Goal: Task Accomplishment & Management: Use online tool/utility

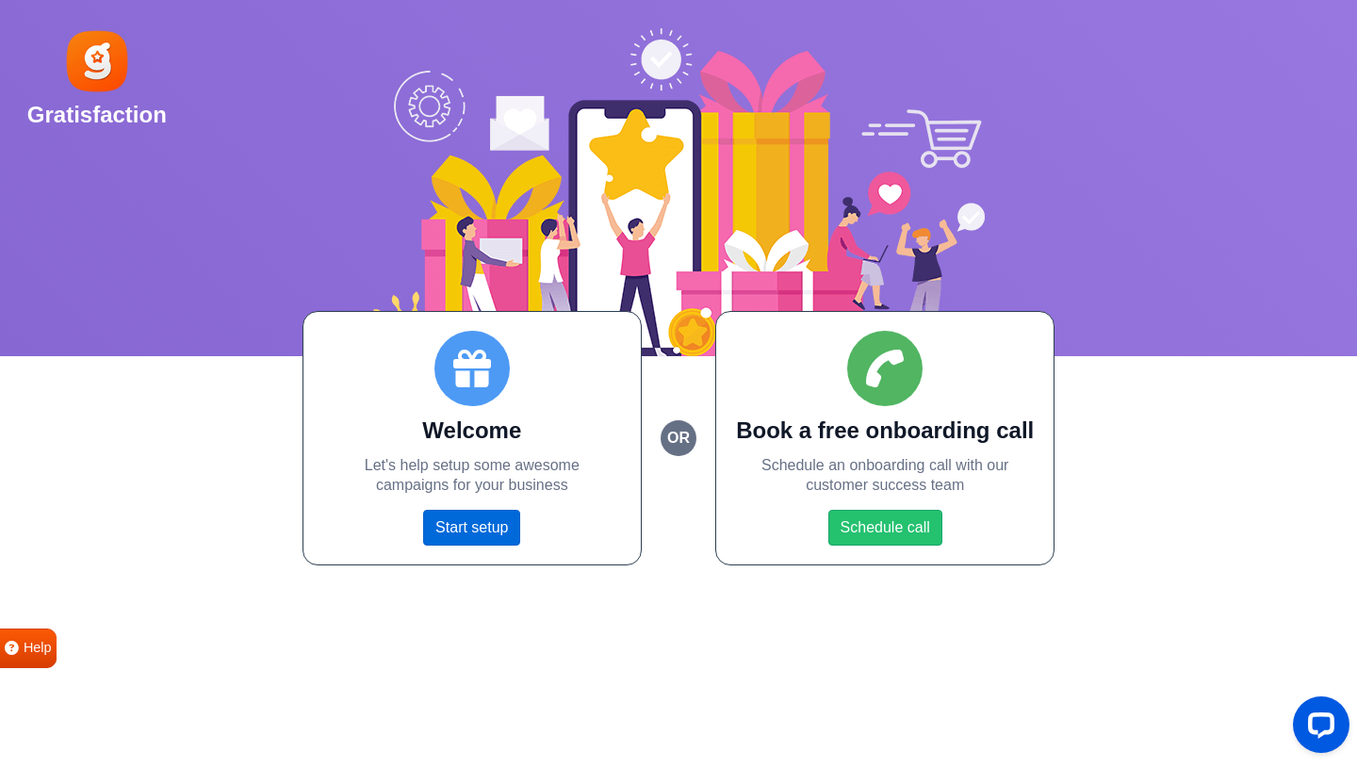
click at [449, 541] on link "Start setup" at bounding box center [471, 528] width 97 height 36
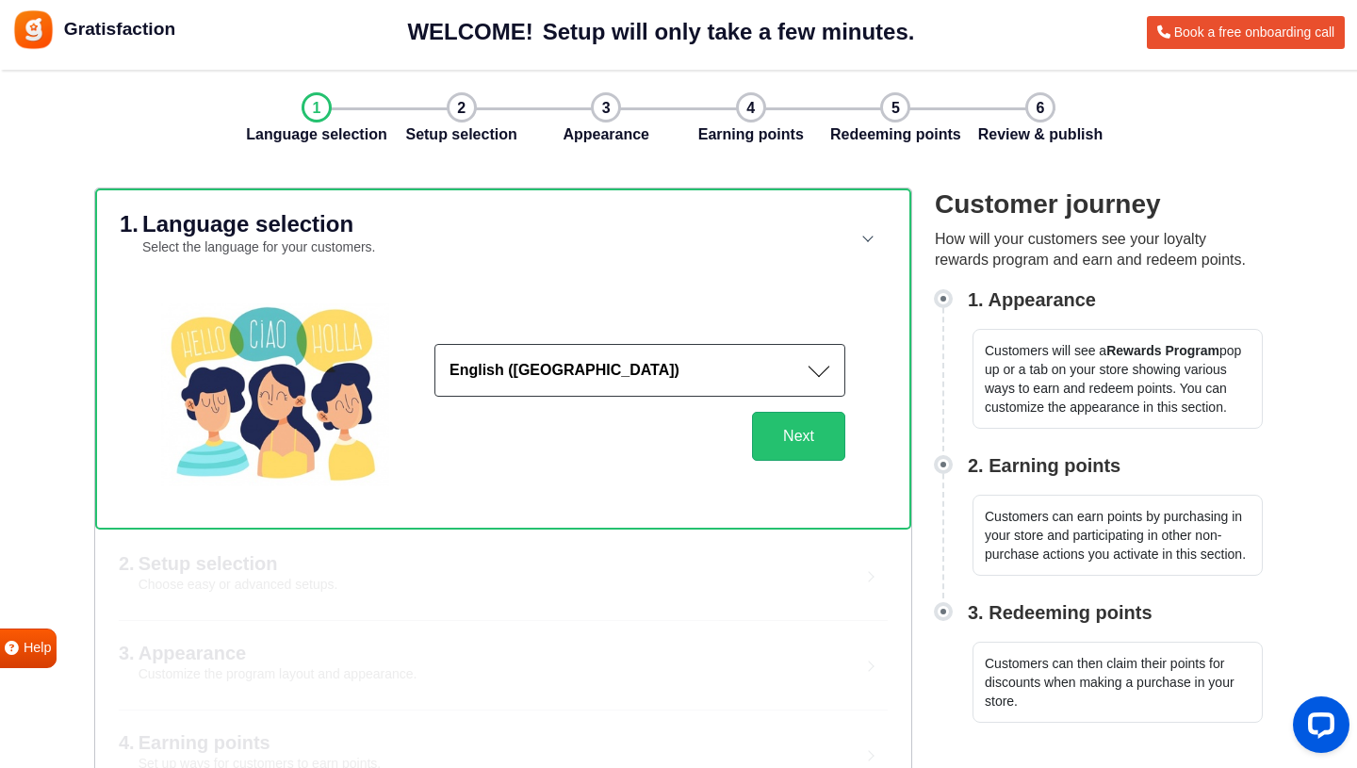
scroll to position [143, 0]
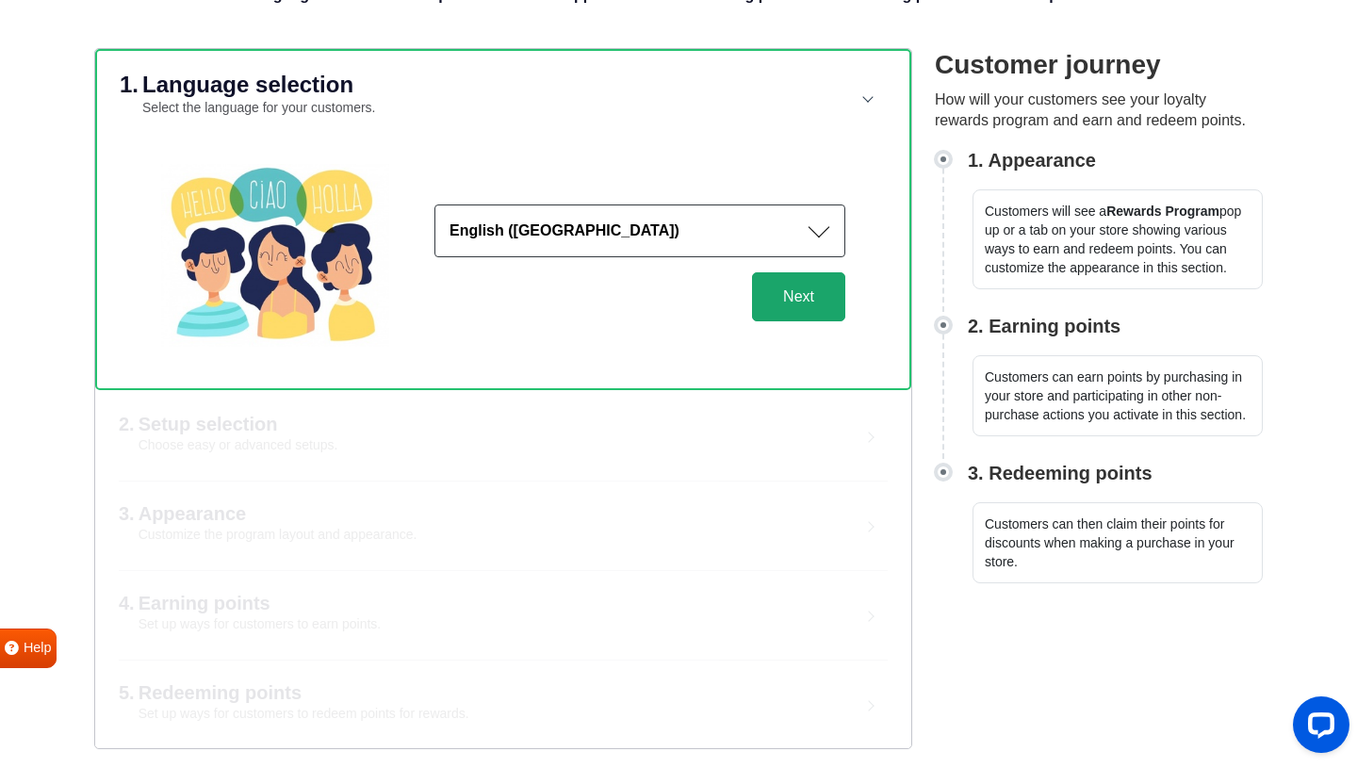
click at [788, 300] on button "Next" at bounding box center [798, 296] width 93 height 49
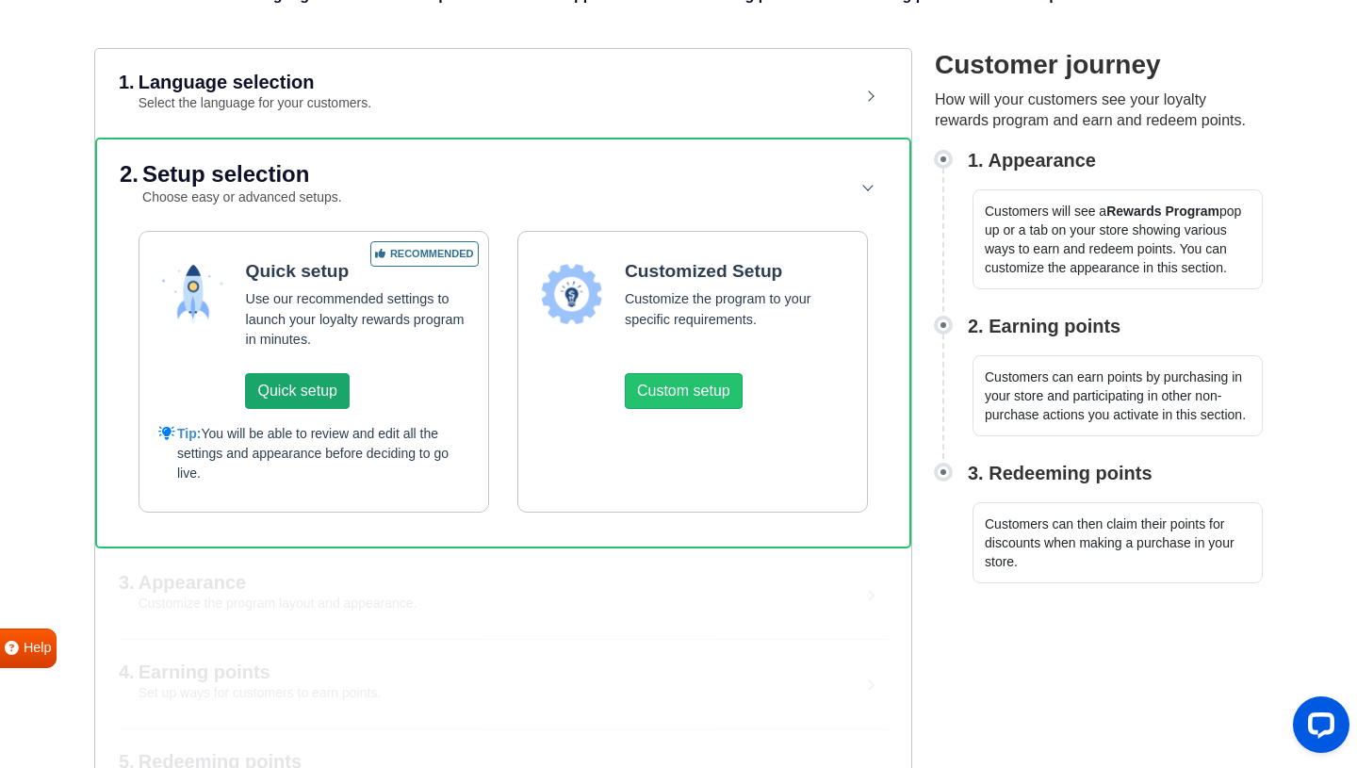
click at [317, 395] on button "Quick setup" at bounding box center [297, 391] width 104 height 36
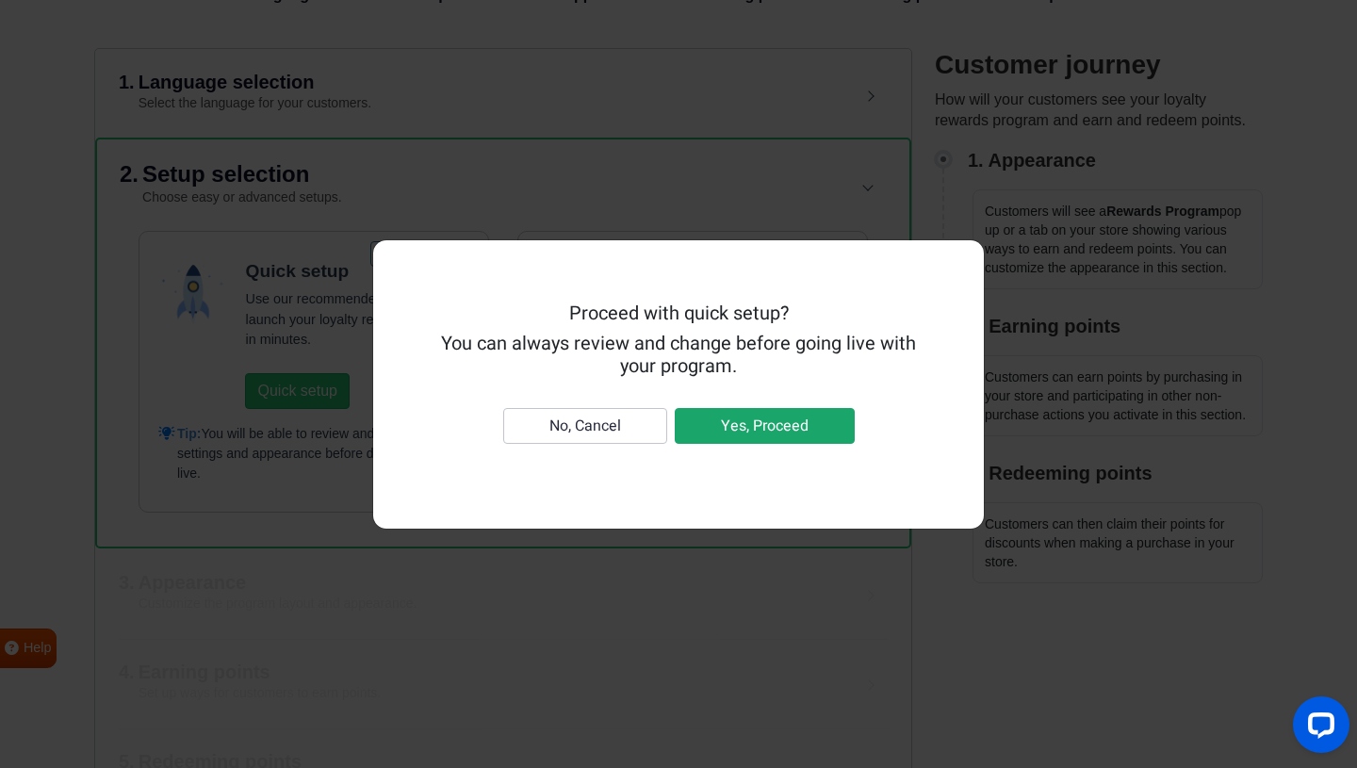
click at [773, 429] on button "Yes, Proceed" at bounding box center [765, 426] width 180 height 36
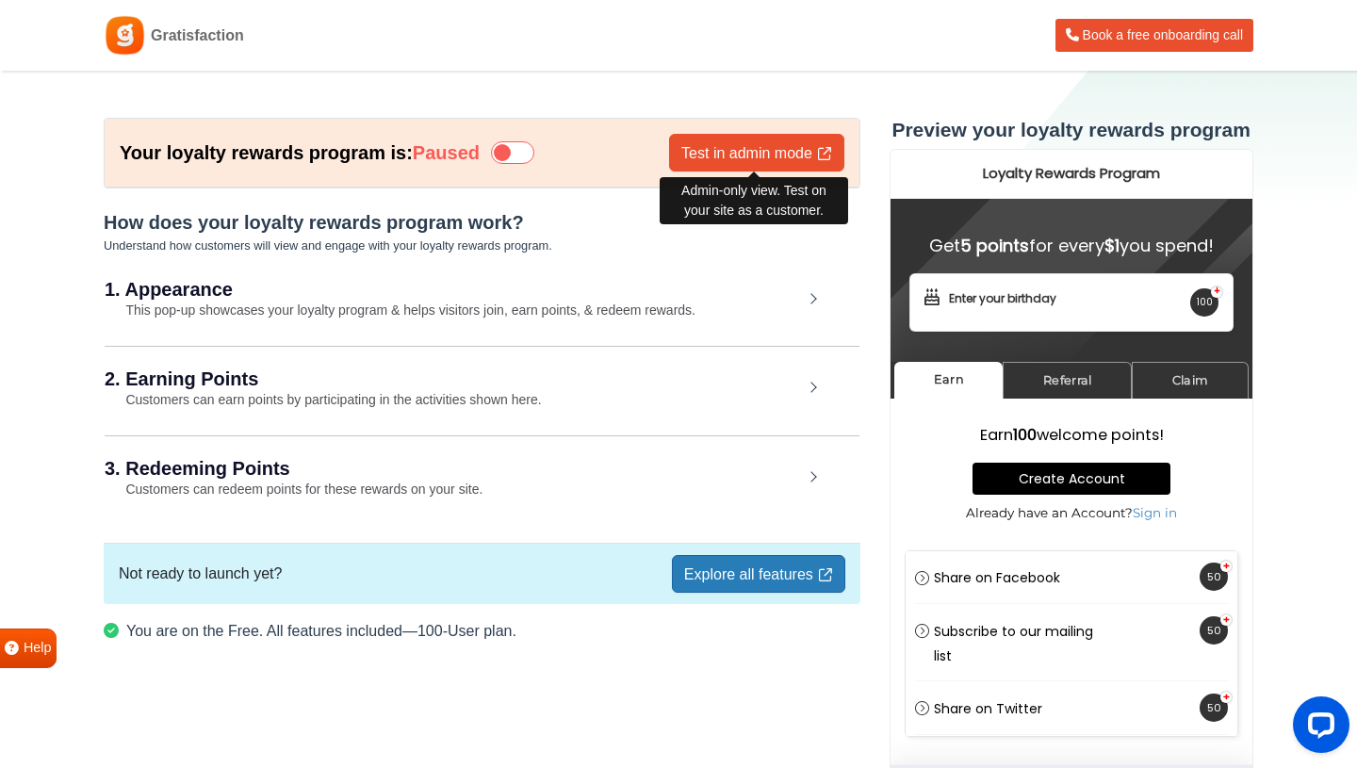
click at [764, 171] on div "Admin-only view. Test on your site as a customer." at bounding box center [753, 200] width 188 height 59
click at [766, 145] on link "Test in admin mode" at bounding box center [756, 153] width 175 height 38
click at [220, 383] on h2 "2. Earning Points" at bounding box center [454, 378] width 698 height 19
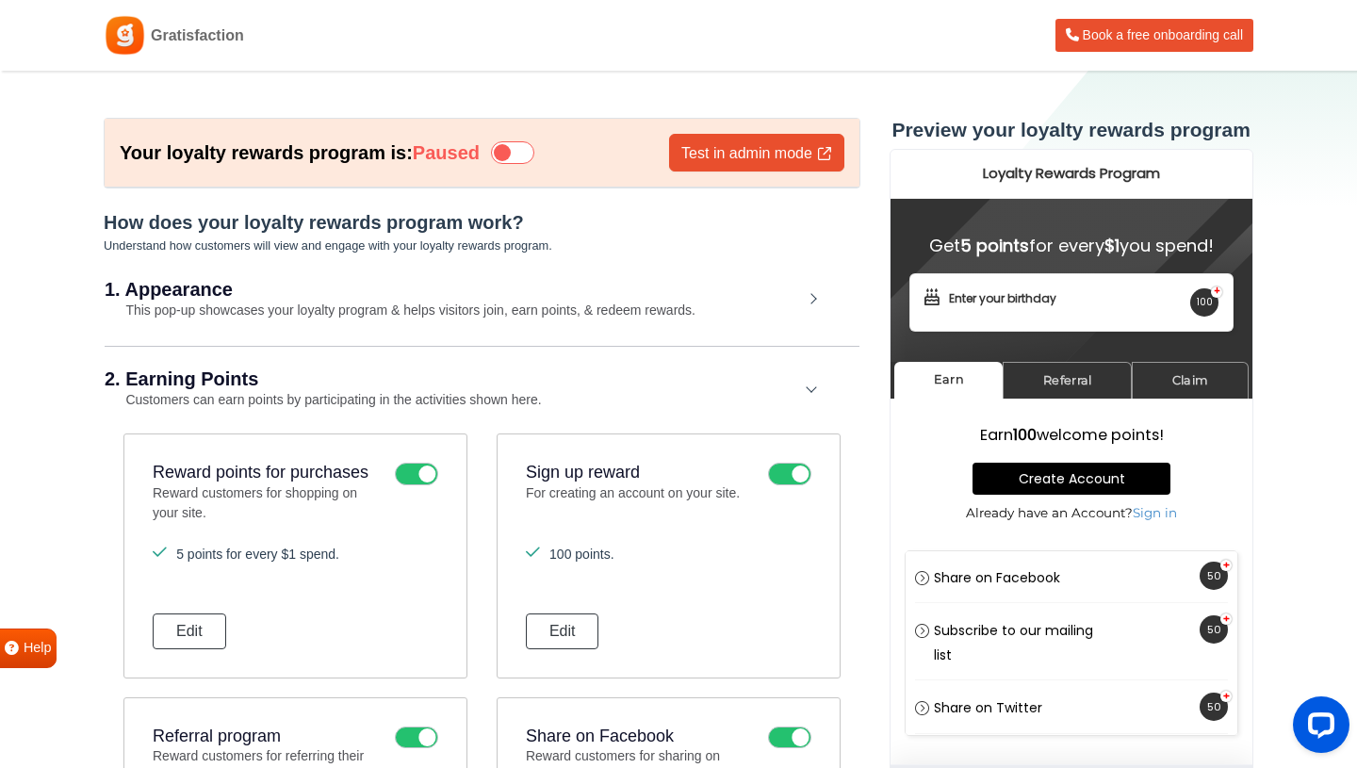
click at [630, 316] on small "This pop-up showcases your loyalty program & helps visitors join, earn points, …" at bounding box center [400, 309] width 591 height 15
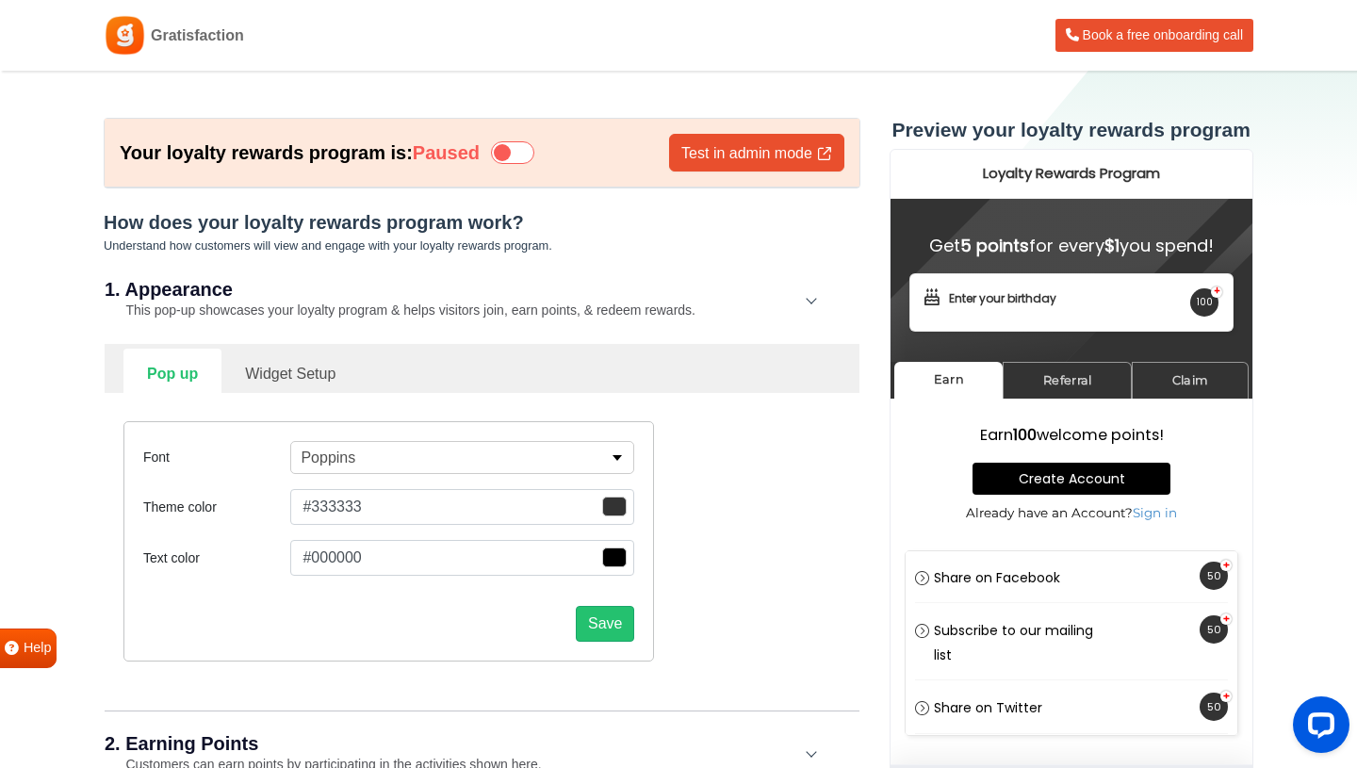
click at [290, 379] on link "Widget Setup" at bounding box center [290, 372] width 138 height 46
select select "right"
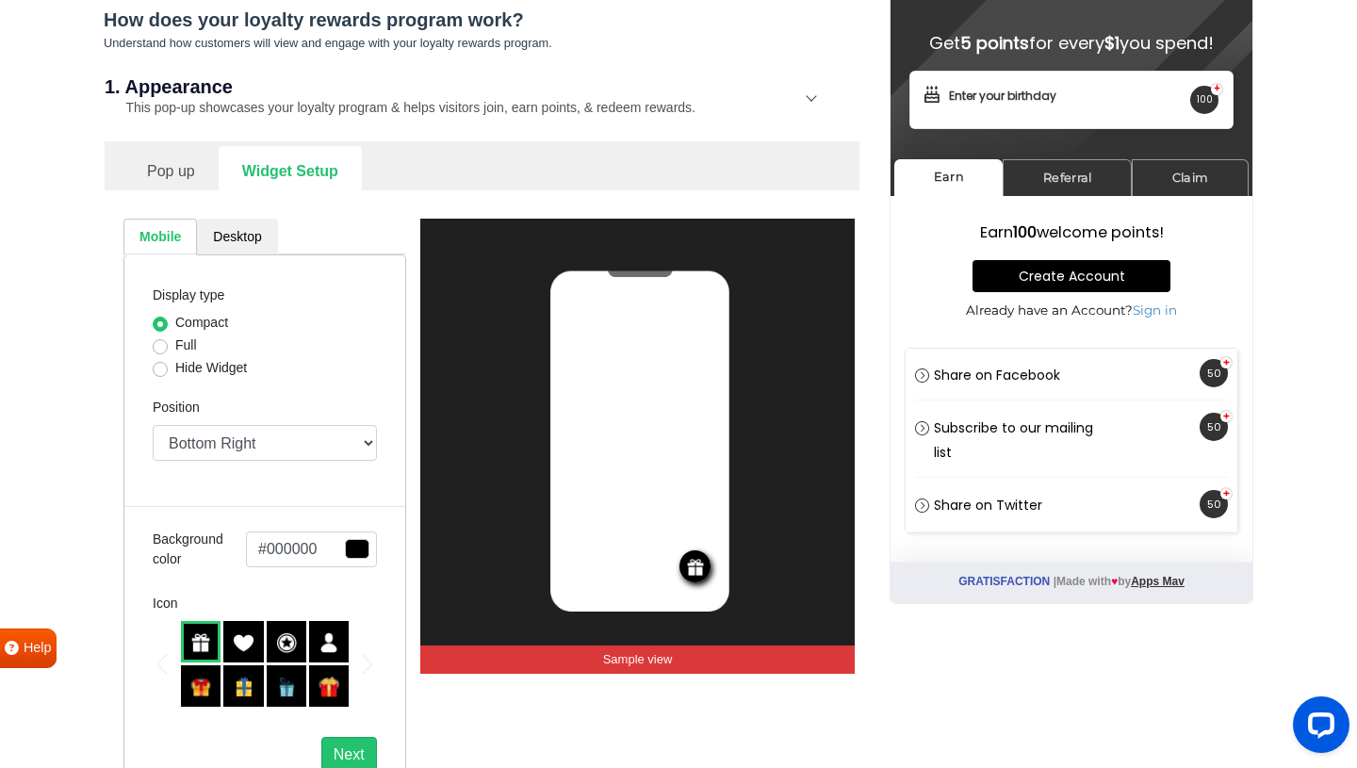
scroll to position [211, 0]
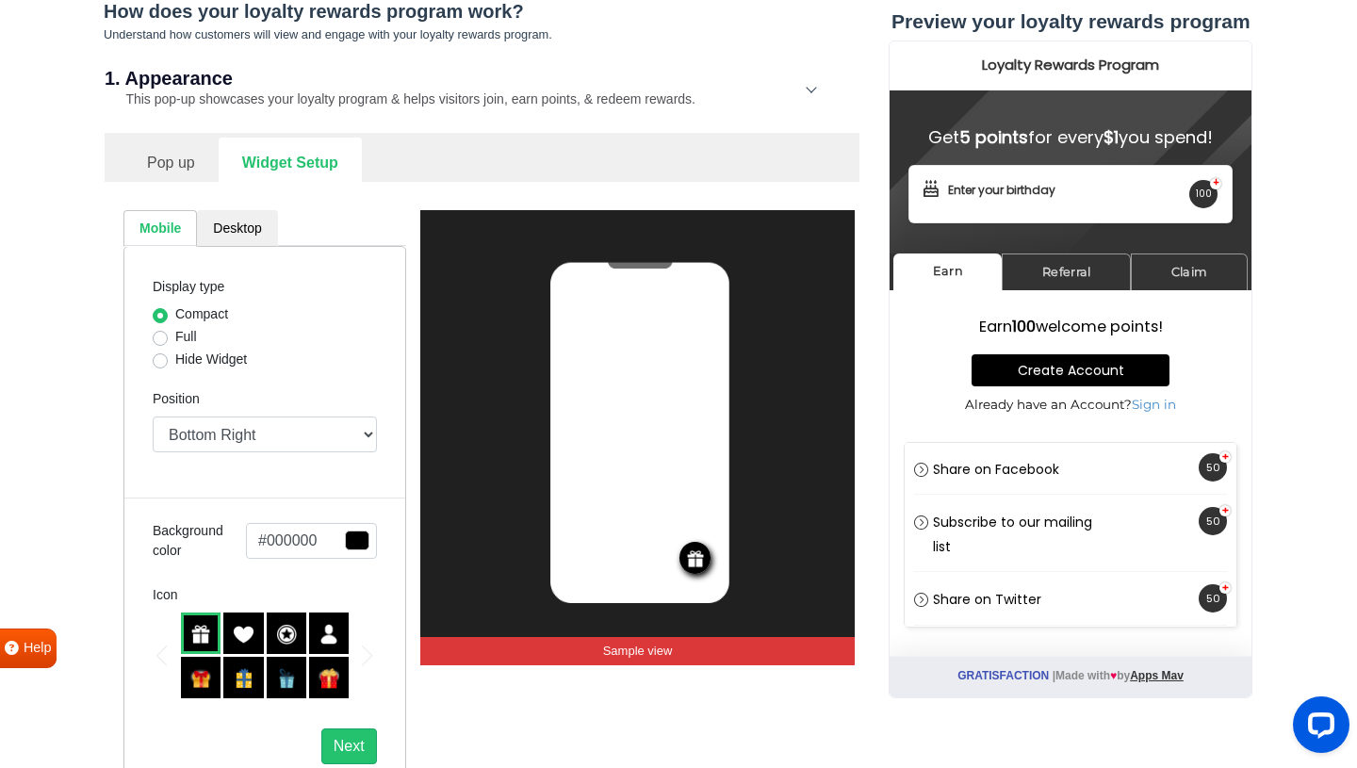
click at [246, 637] on img at bounding box center [243, 634] width 21 height 21
click at [193, 641] on img at bounding box center [200, 634] width 21 height 21
click at [242, 643] on img at bounding box center [243, 634] width 21 height 21
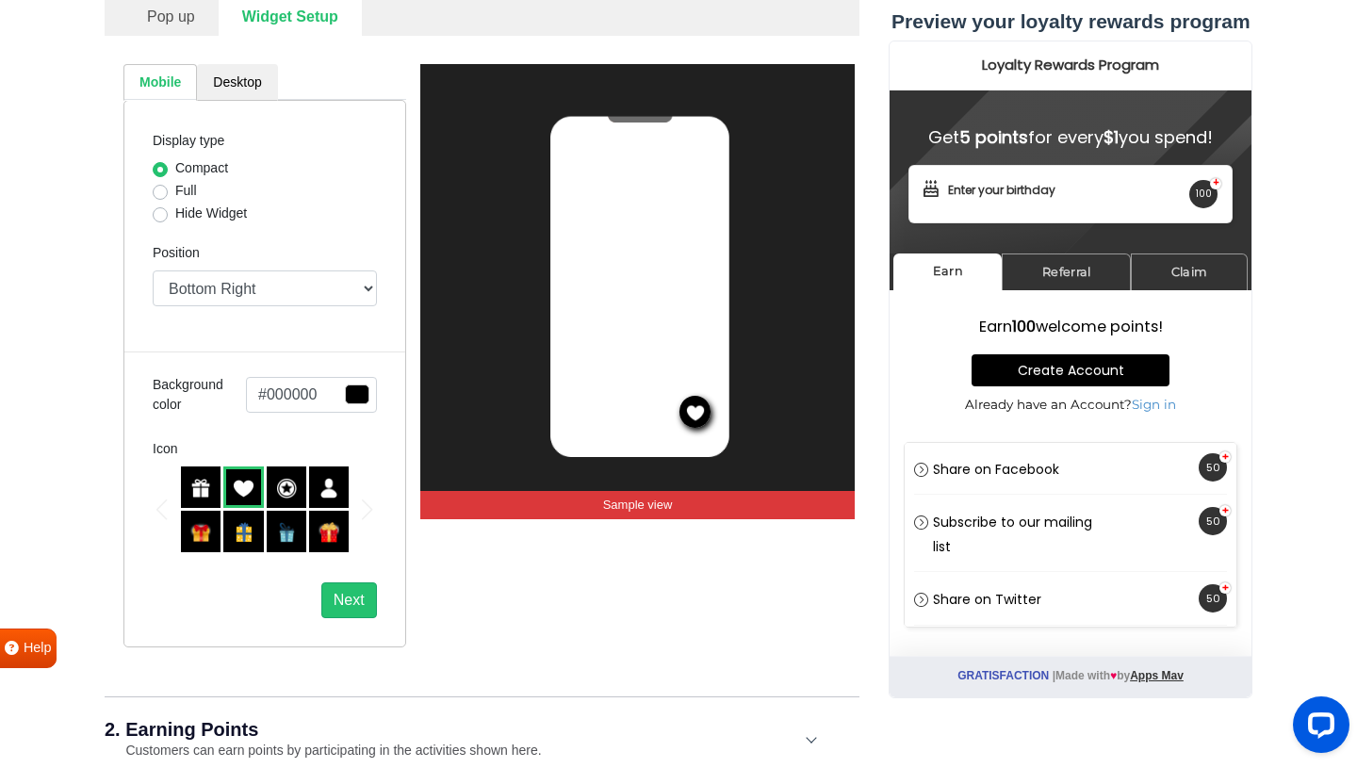
scroll to position [362, 0]
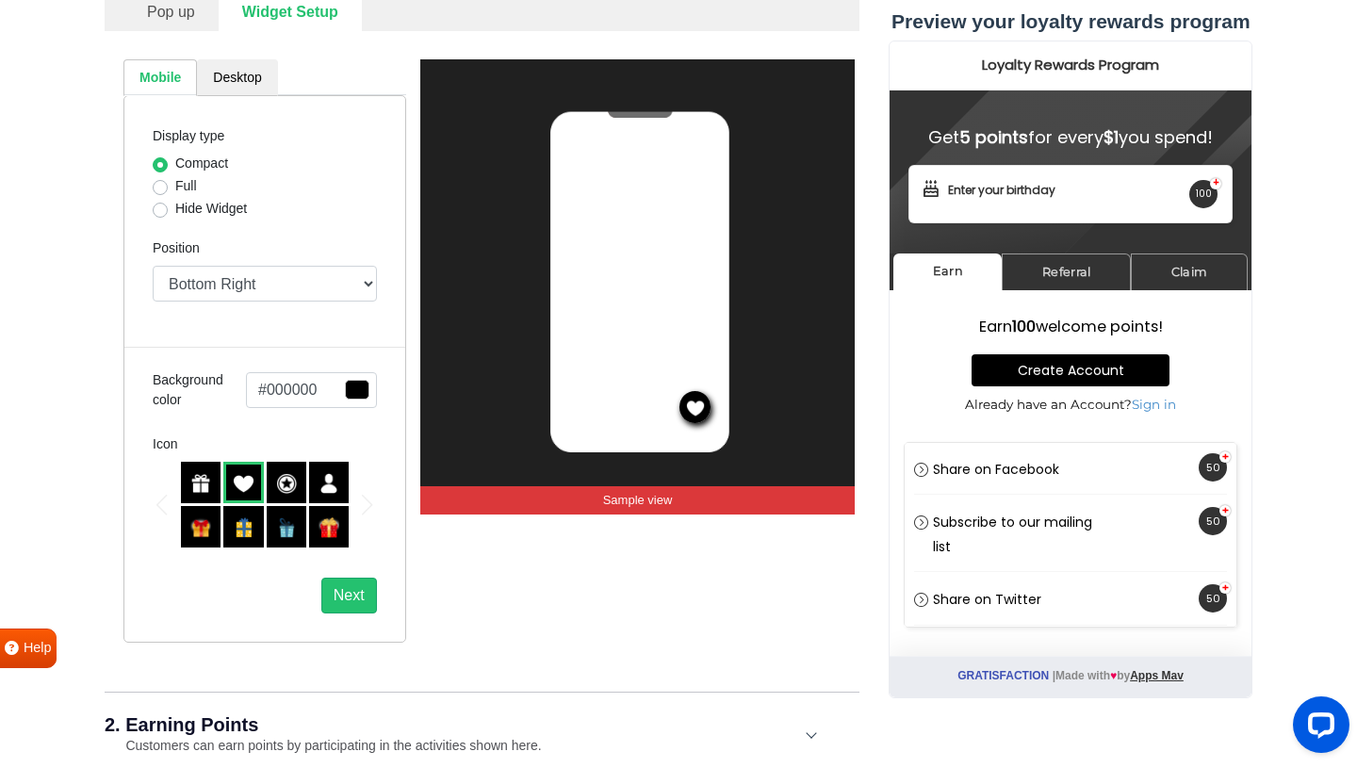
click at [361, 393] on span "button" at bounding box center [357, 390] width 24 height 20
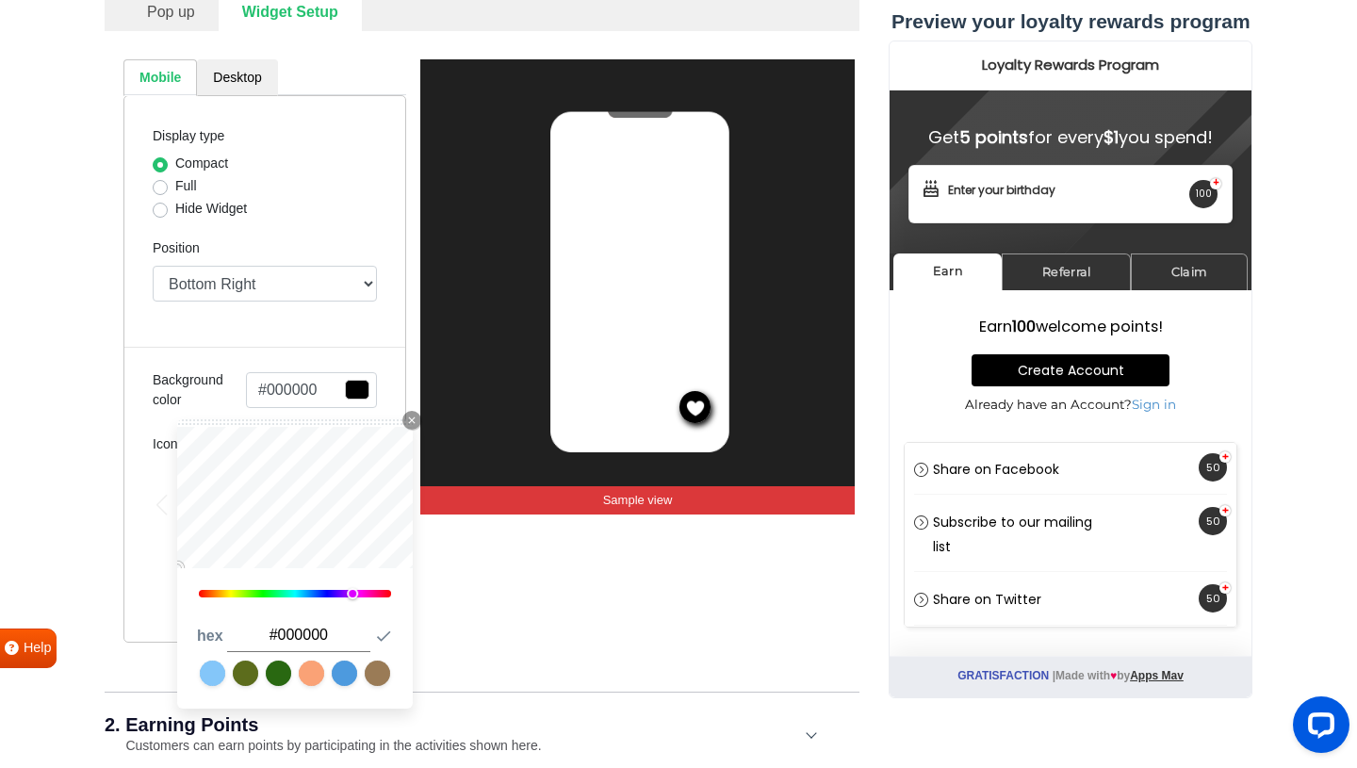
click at [353, 591] on div at bounding box center [295, 594] width 192 height 8
click at [380, 639] on icon "button" at bounding box center [384, 635] width 14 height 10
click at [349, 593] on div at bounding box center [346, 593] width 11 height 11
type input "#dd33ff"
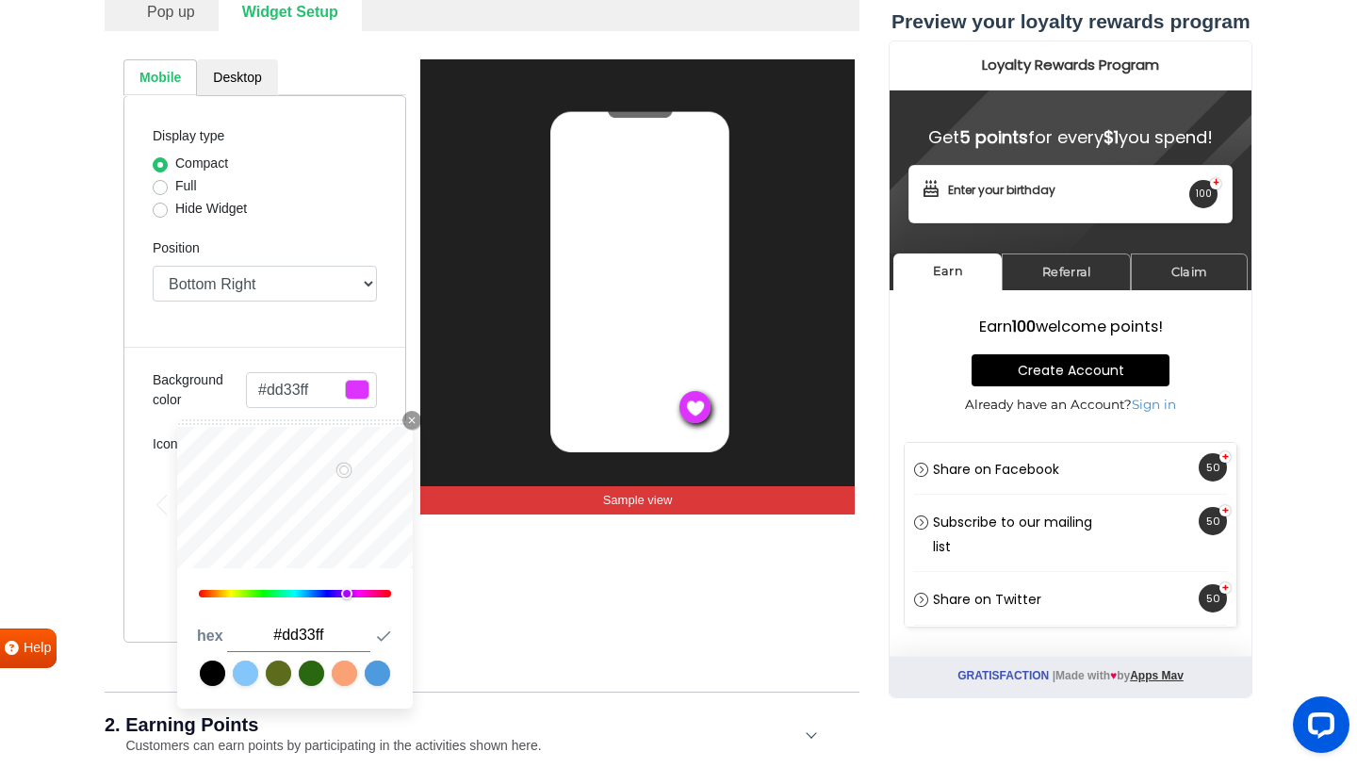
type input "#c72cff"
type input "#c42bff"
type input "#cb2cff"
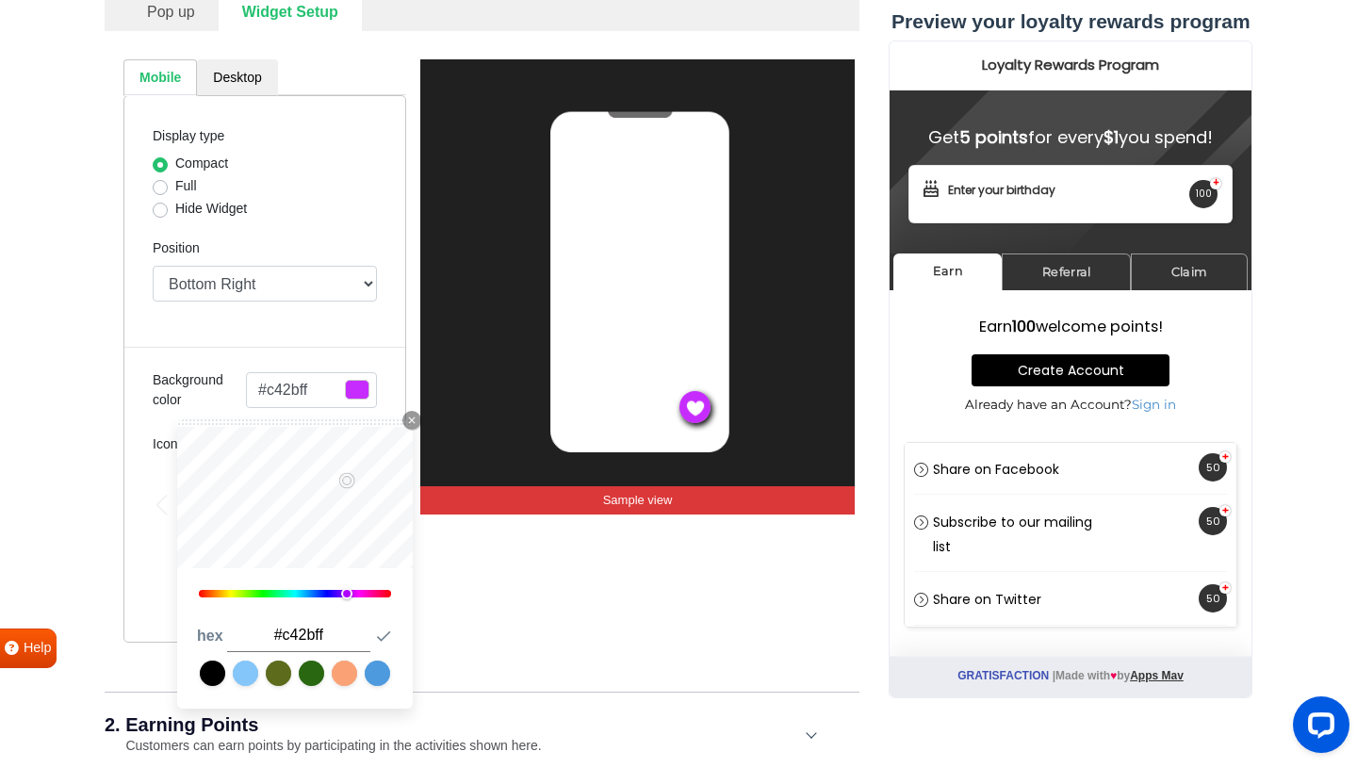
type input "#cb2cff"
type input "#e336ff"
type input "#e637ff"
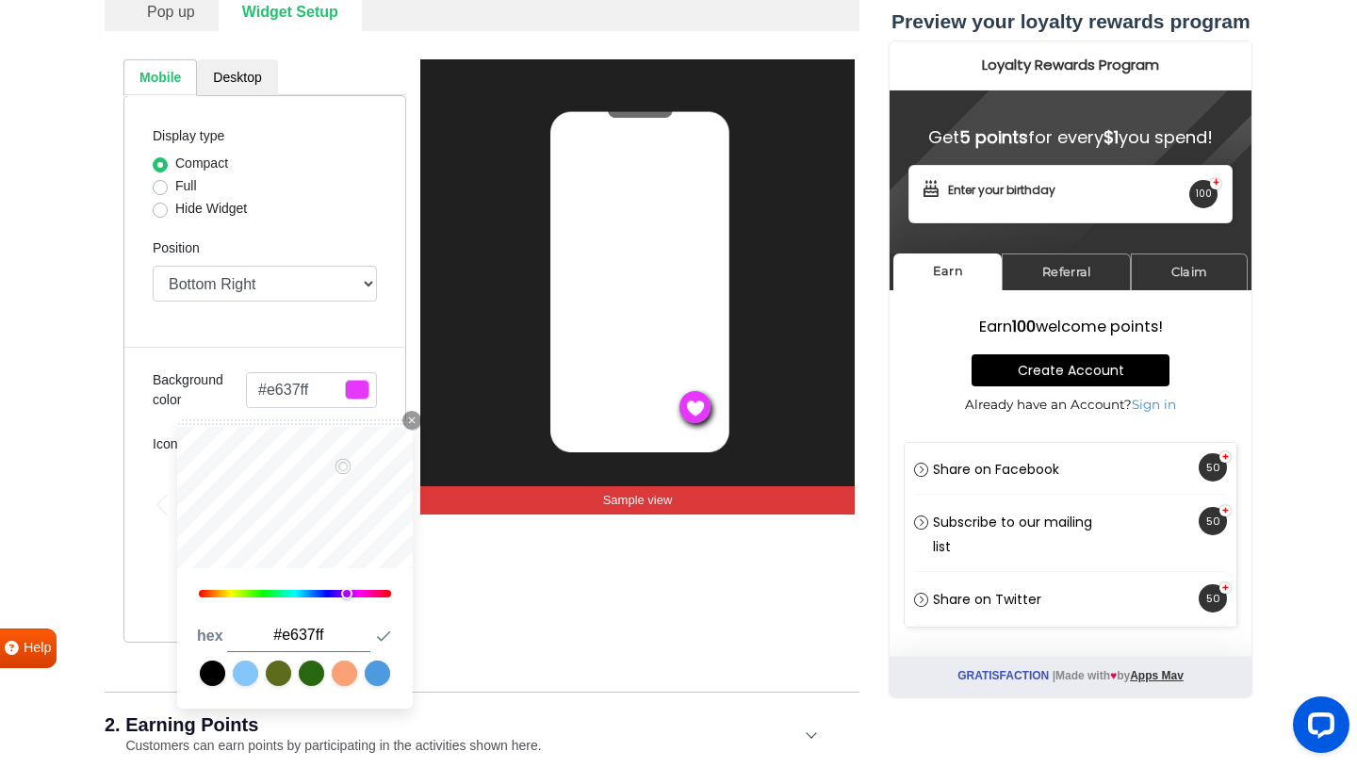
type input "#e937ff"
type input "#ff3dff"
type input "#ff41ff"
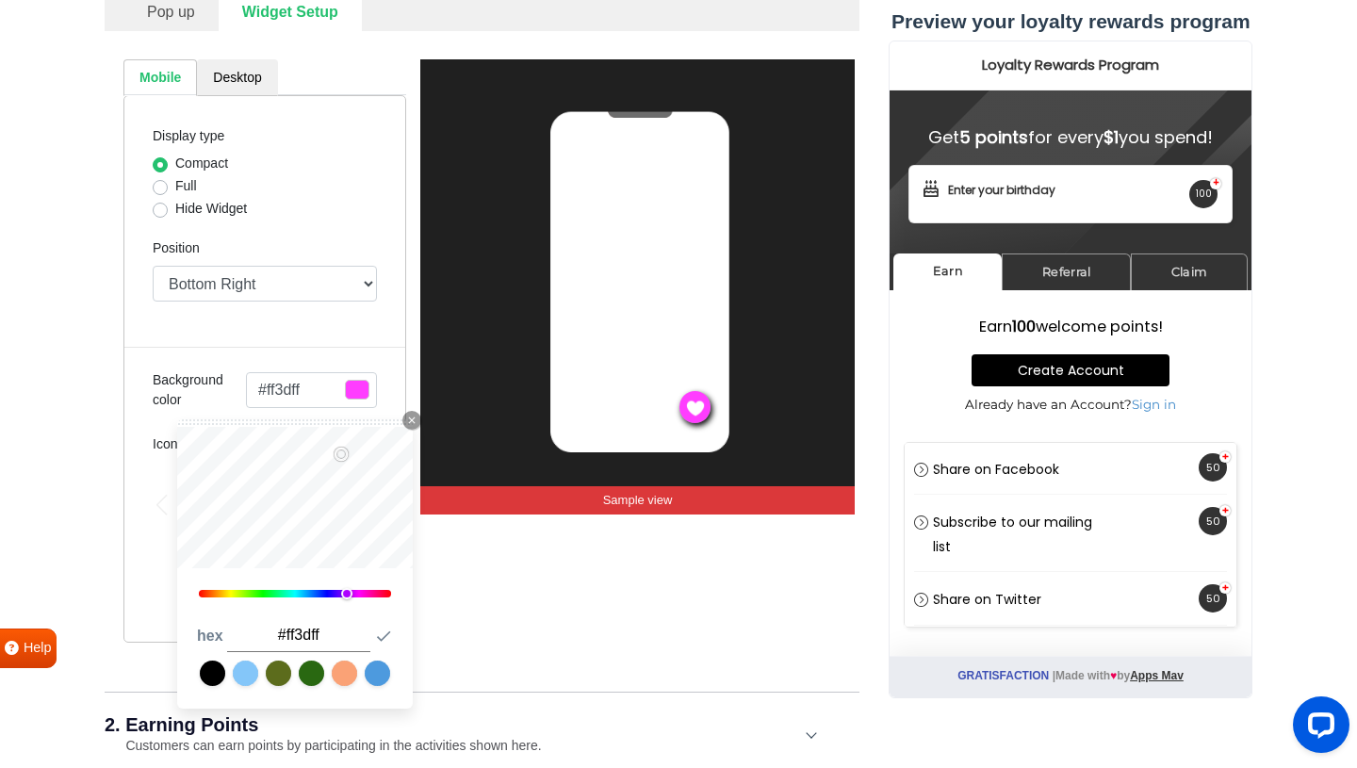
type input "#ff41ff"
type input "#ff43ff"
type input "#e72bff"
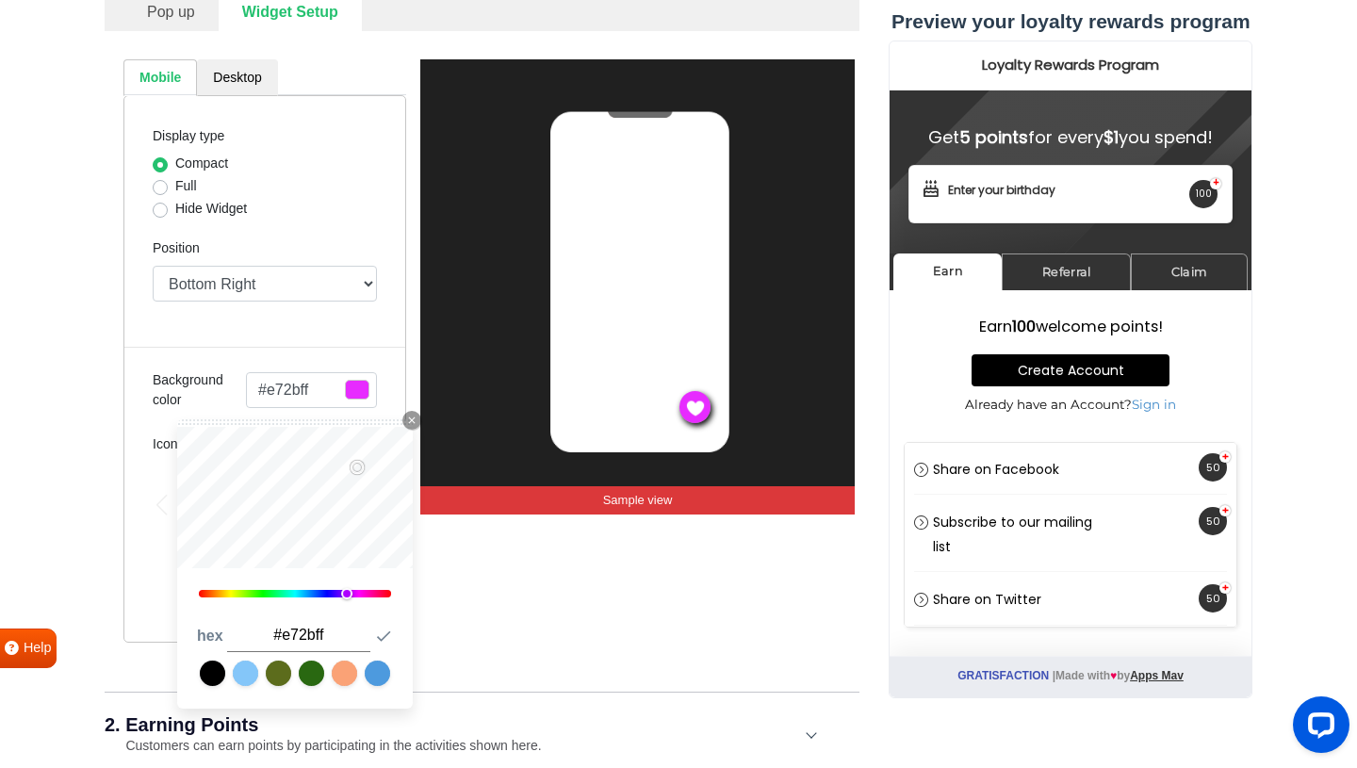
type input "#db27ff"
type input "#d825ff"
type input "#d524ff"
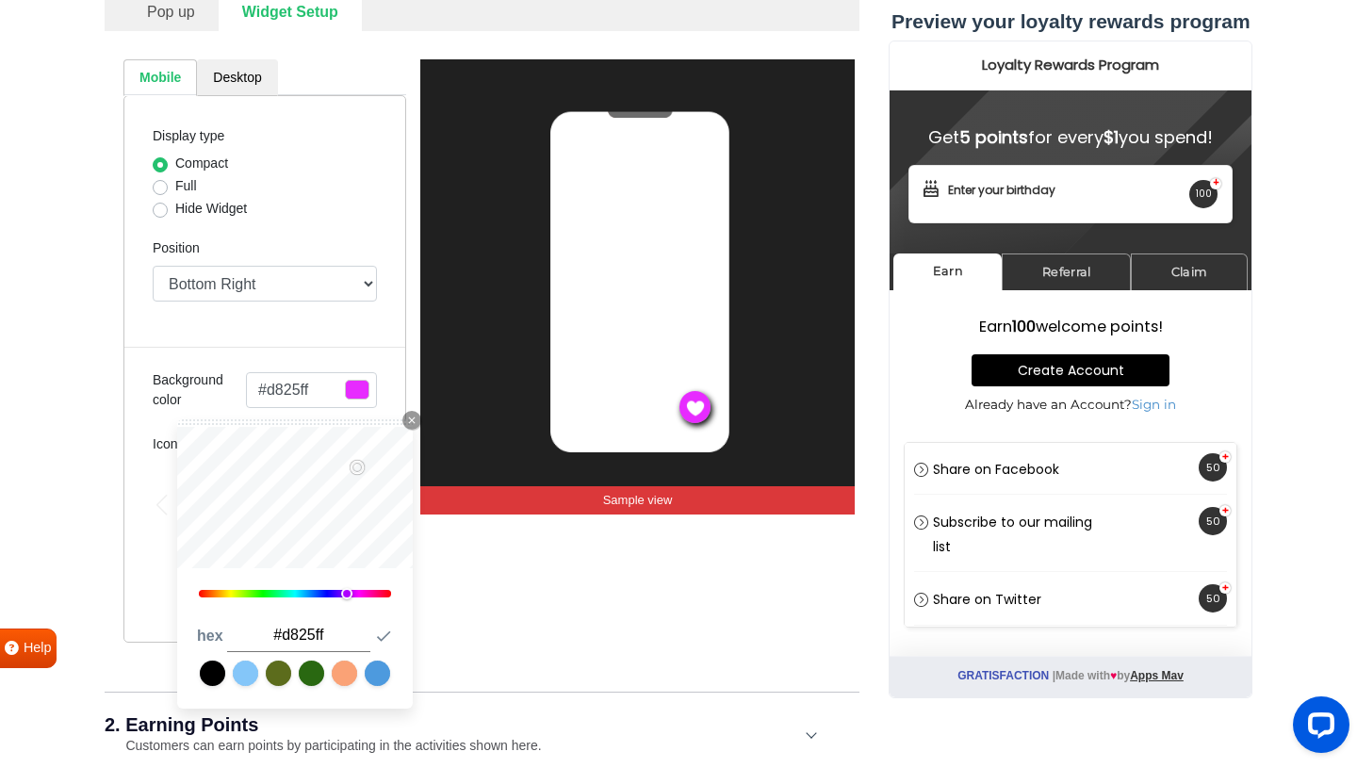
type input "#d524ff"
type input "#d123ff"
type input "#ce23ff"
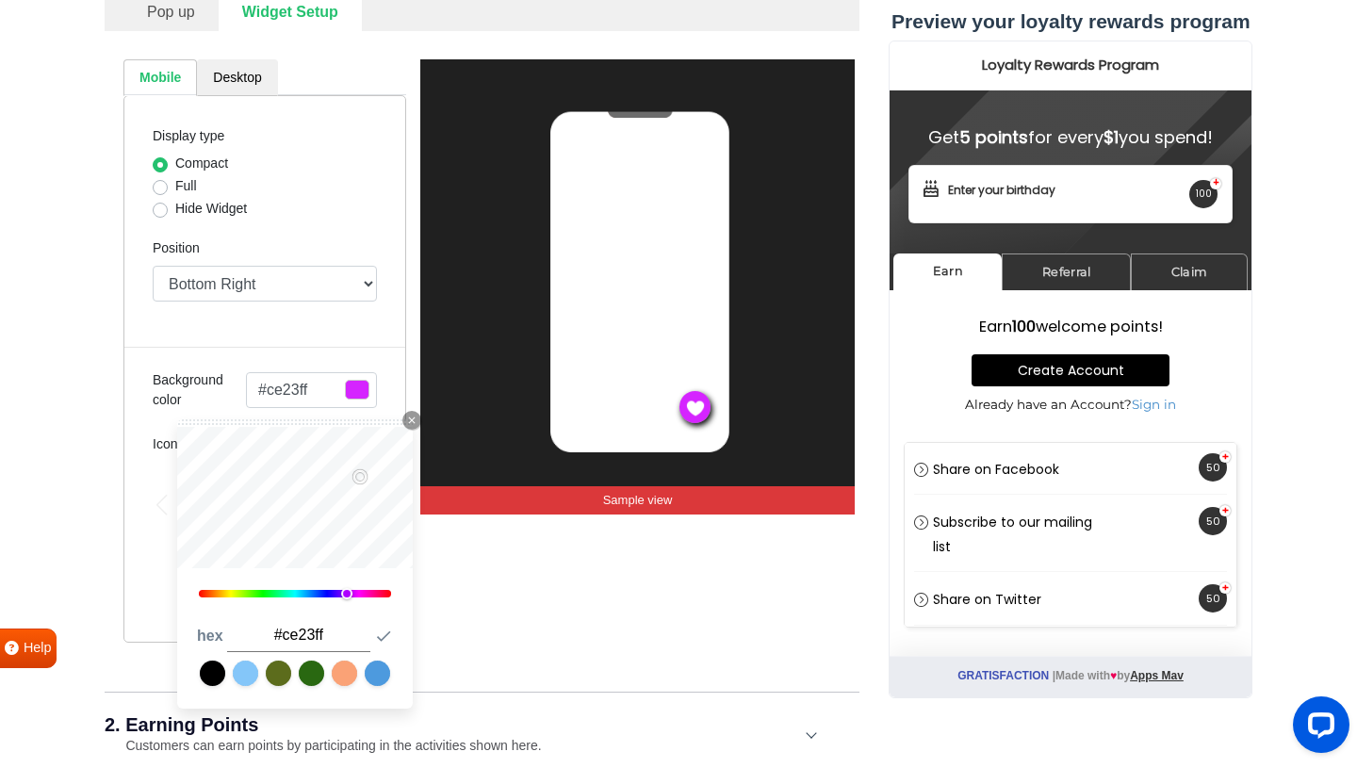
type input "#cb21ff"
type input "#ff21ff"
type input "#ff1bff"
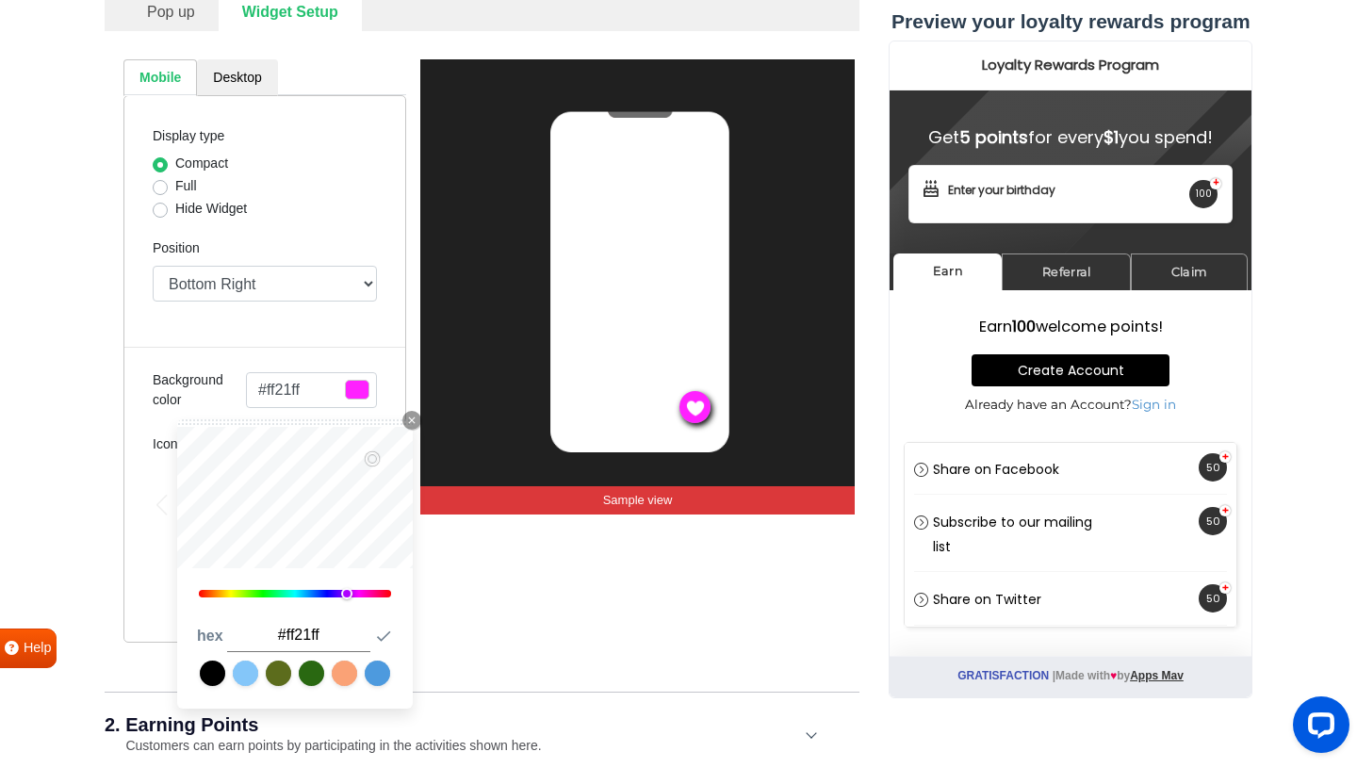
type input "#ff1bff"
type input "#ff1aff"
type input "#ff18ff"
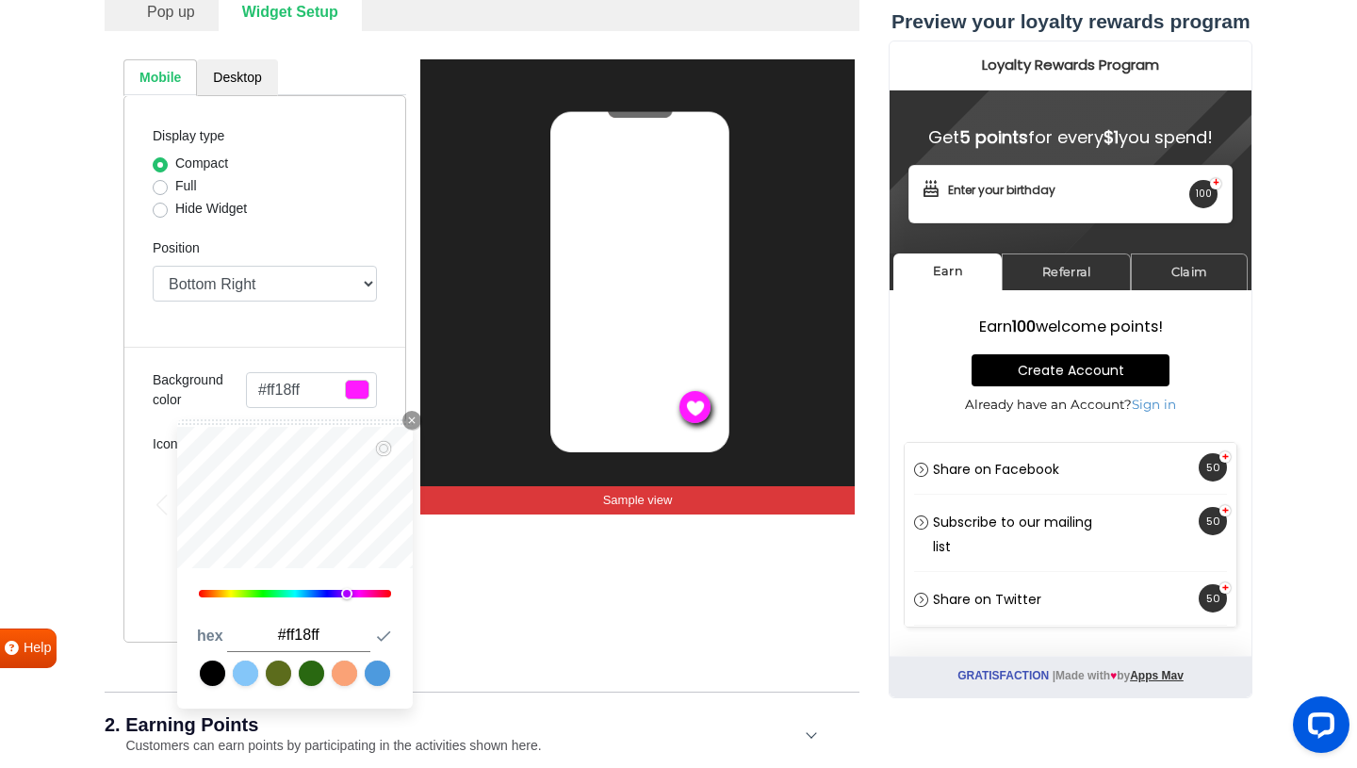
type input "#ff19ff"
type input "#ff26ff"
type input "#ff28ff"
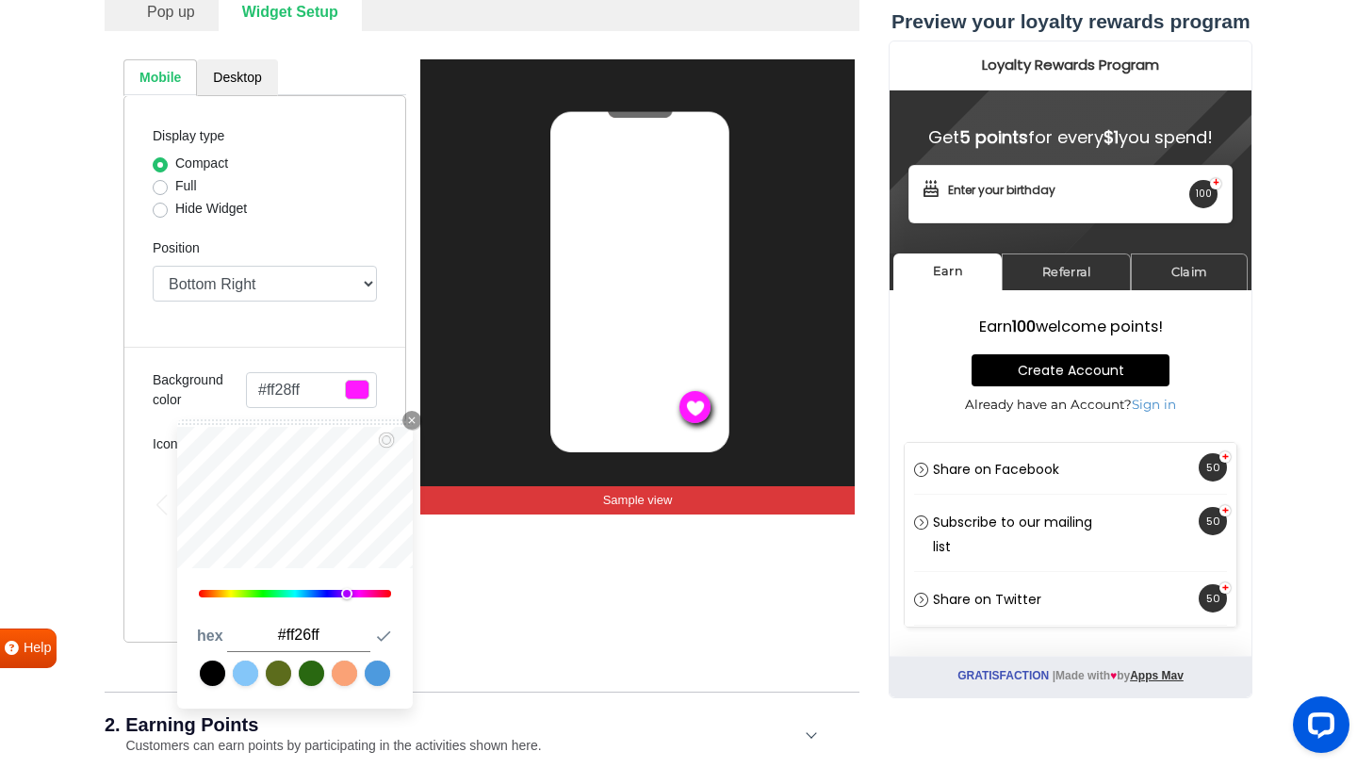
type input "#ff28ff"
type input "#ff27ff"
type input "#ff44ff"
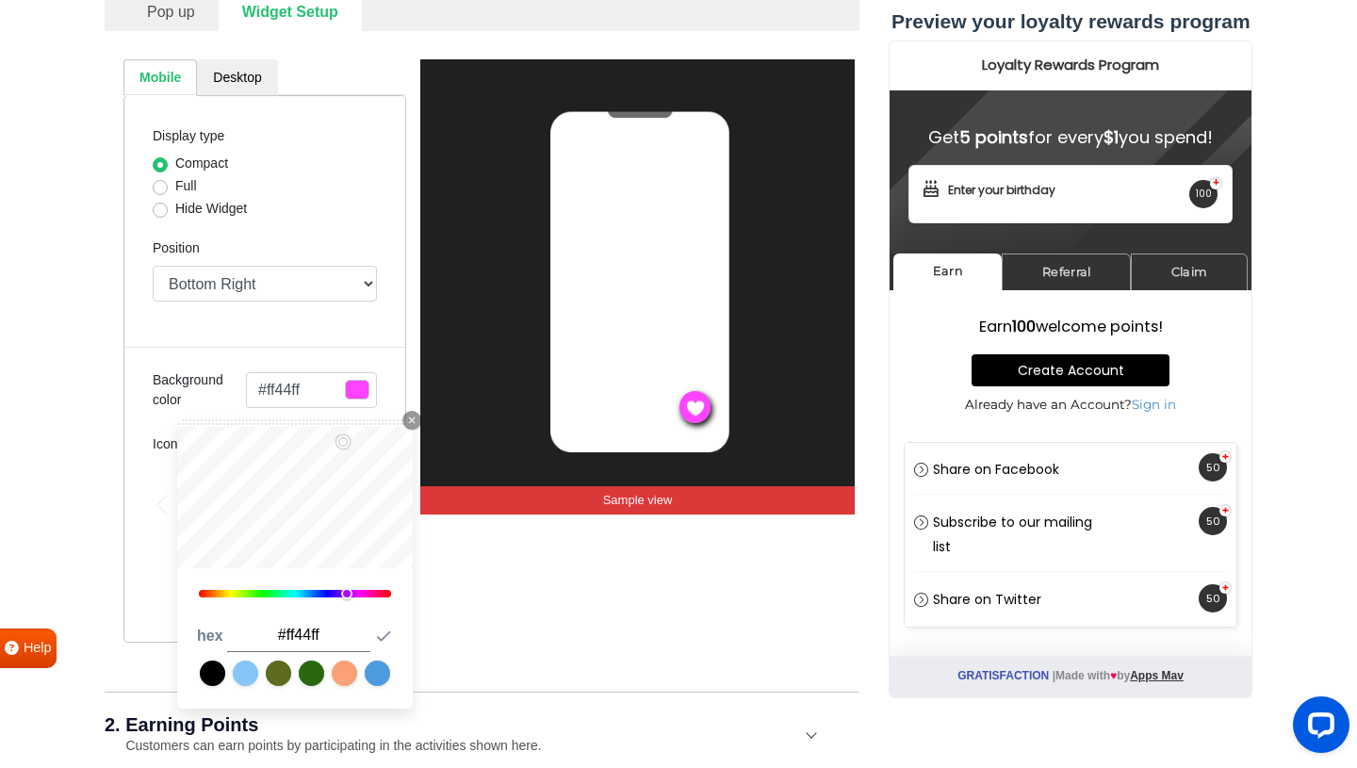
type input "#ff3eff"
type input "#ff68ff"
type input "#ff71ff"
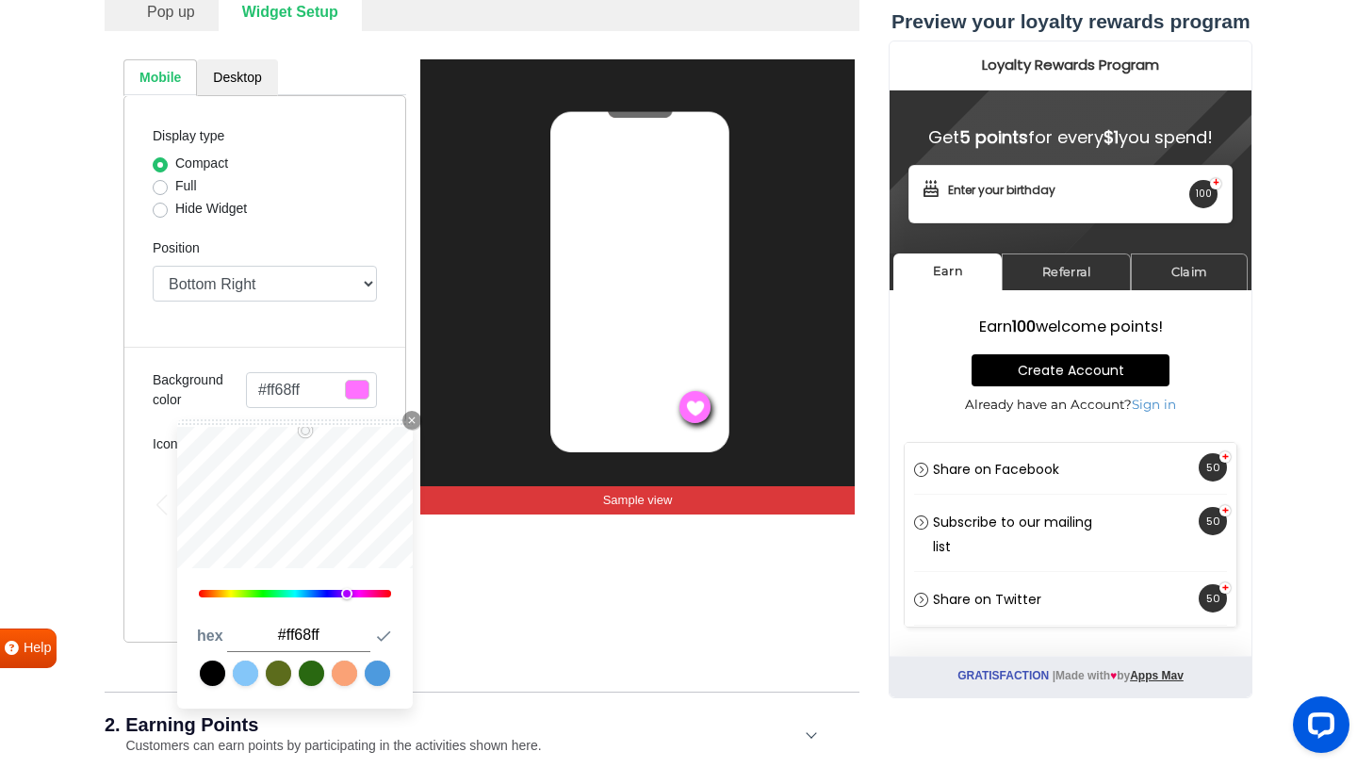
type input "#ff71ff"
type input "#ff75ff"
type input "#ff74ff"
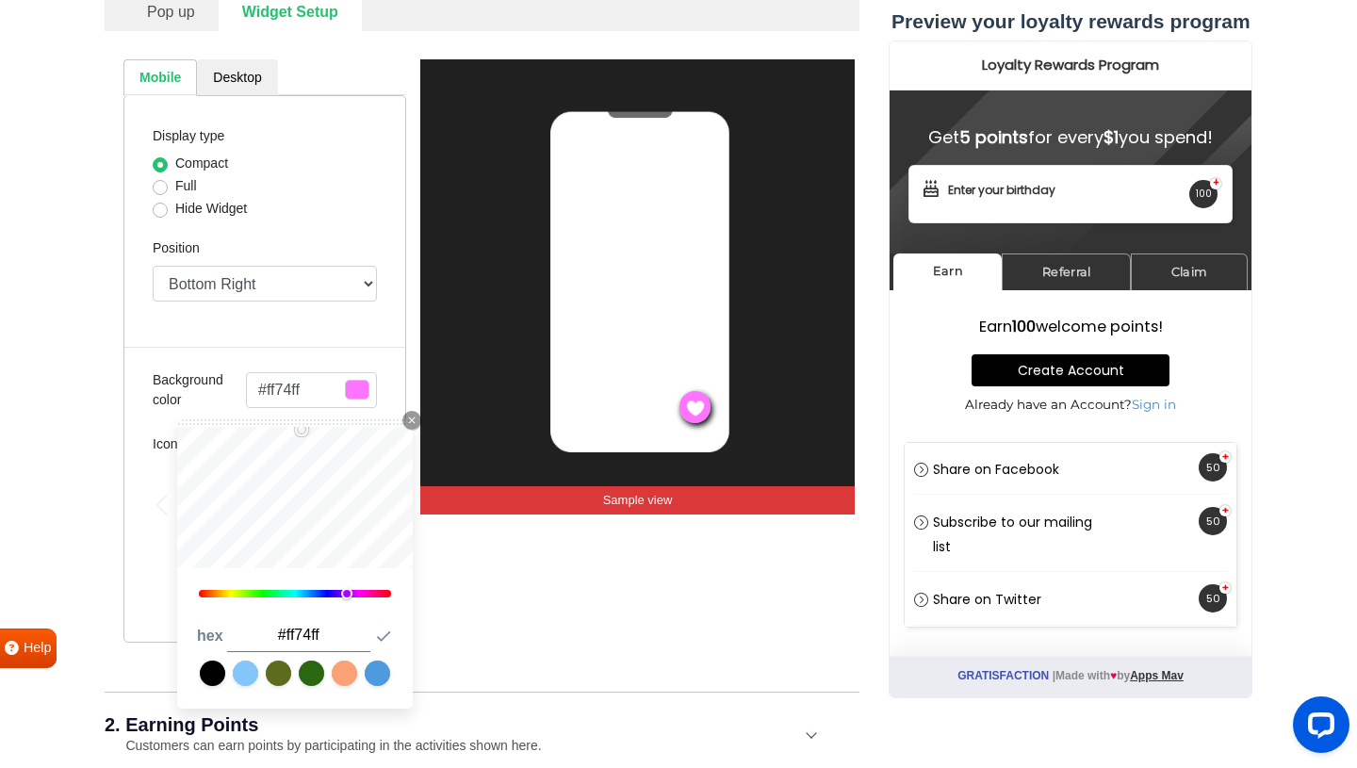
type input "#ff71ff"
type input "#ff6cff"
type input "#ff61ff"
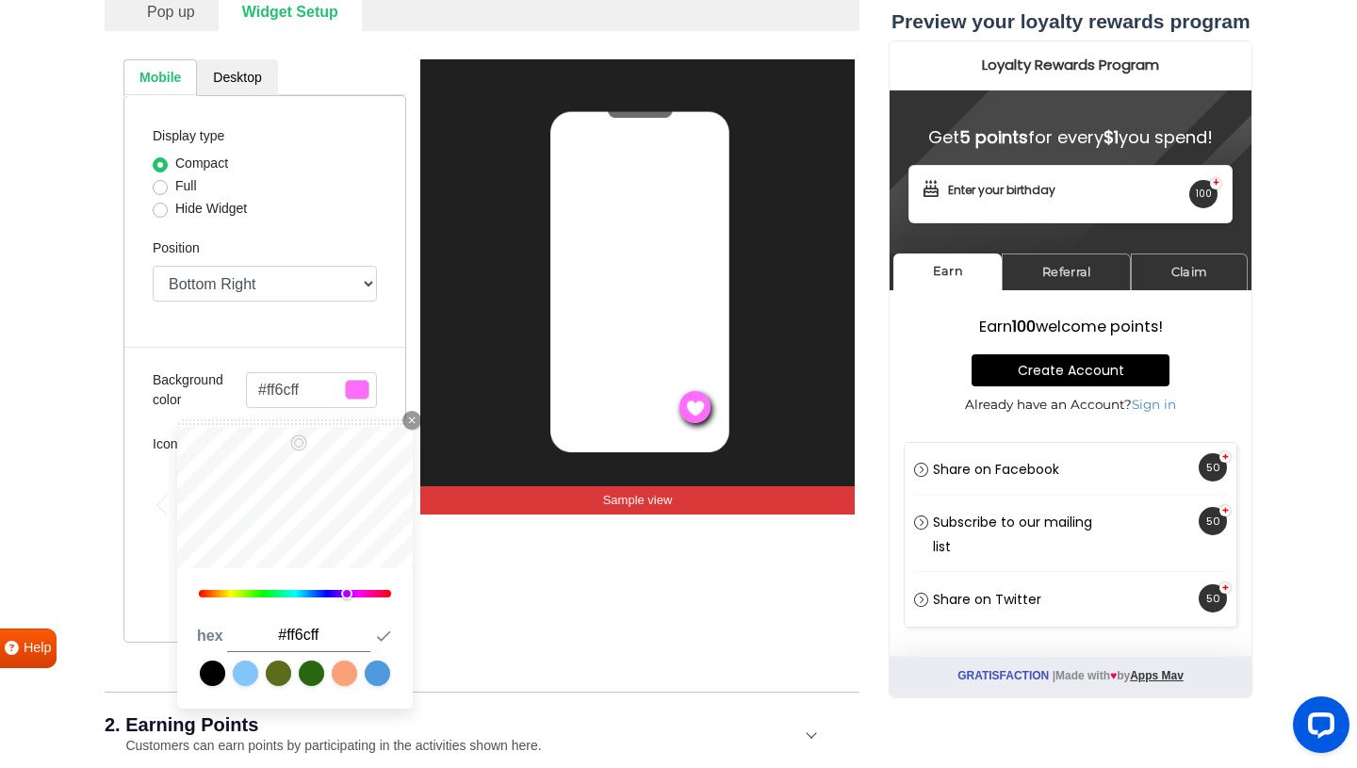
type input "#ff61ff"
type input "#fc5cff"
type input "#fc59ff"
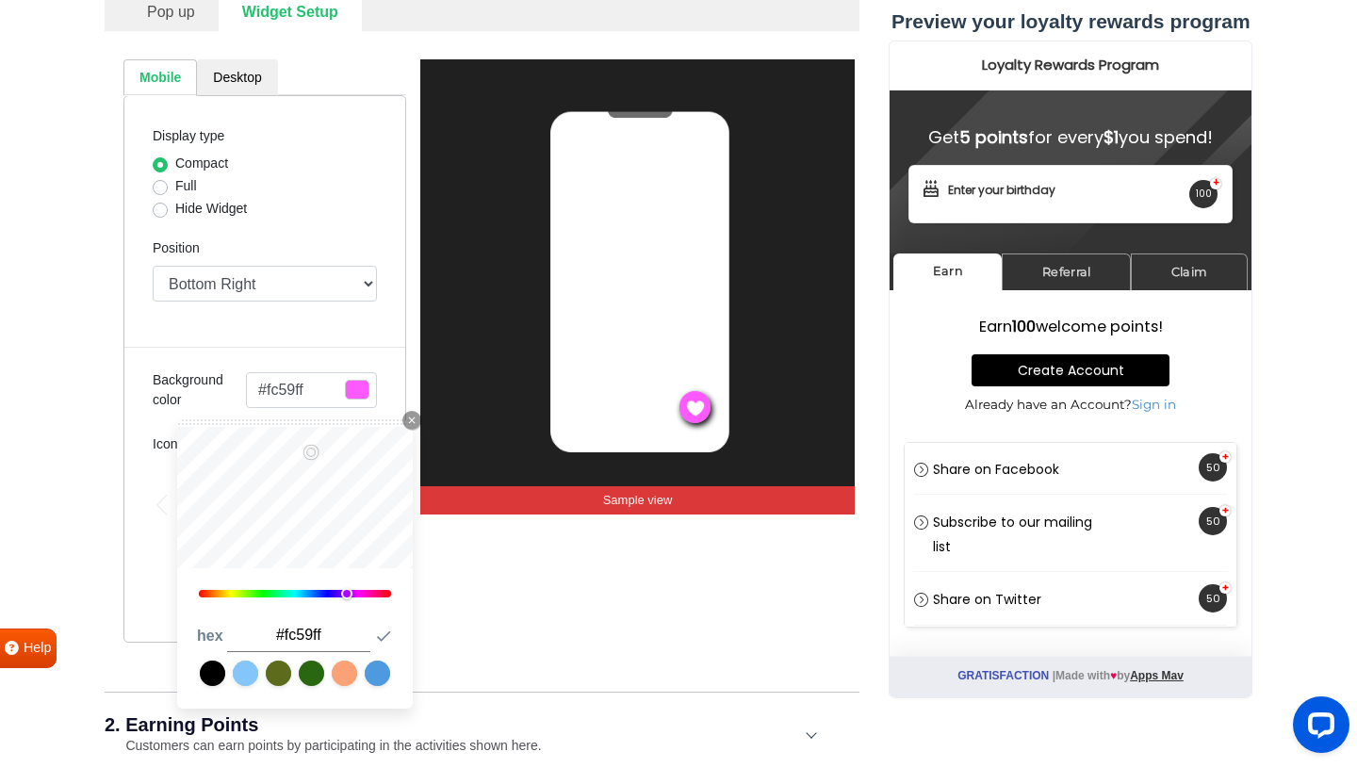
type input "#f958ff"
type input "#fc59ff"
type input "#ff5bff"
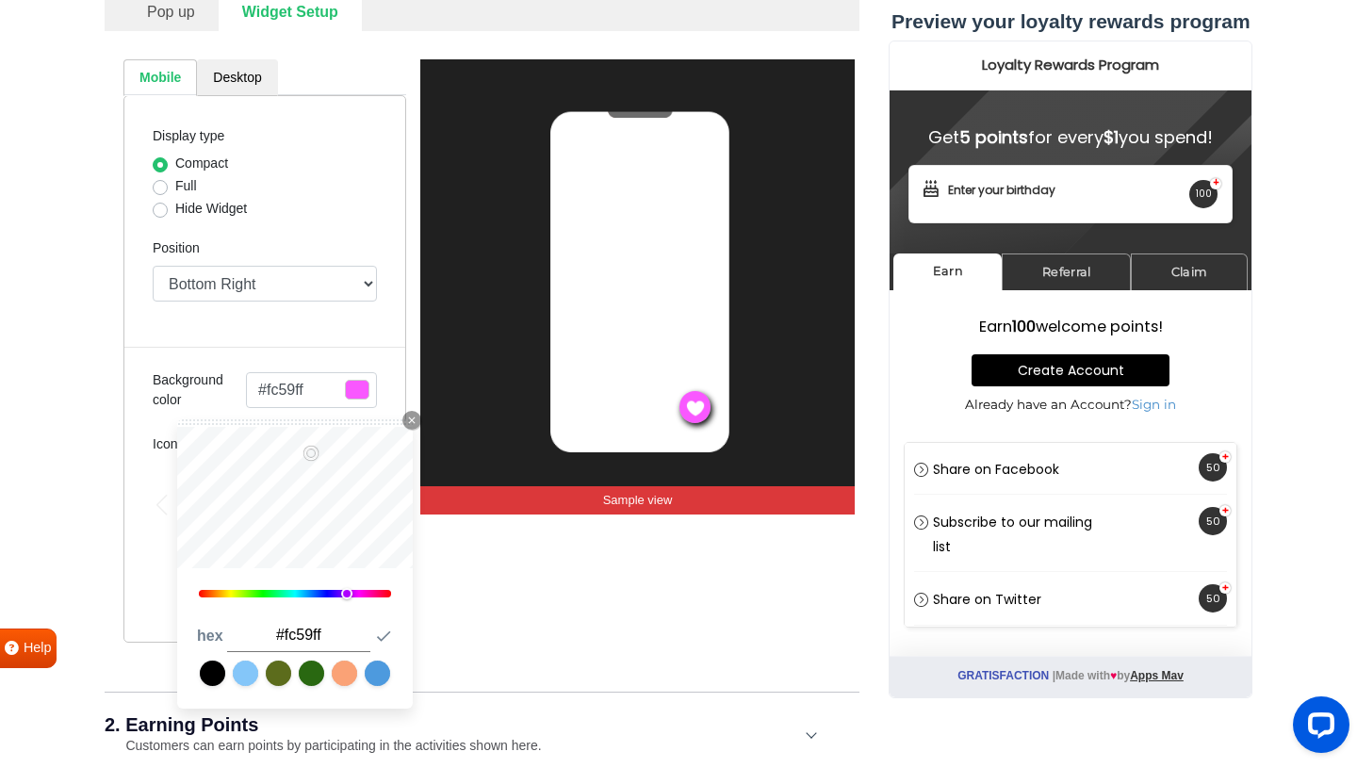
type input "#ff5bff"
type input "#ff52ff"
type input "#ff50ff"
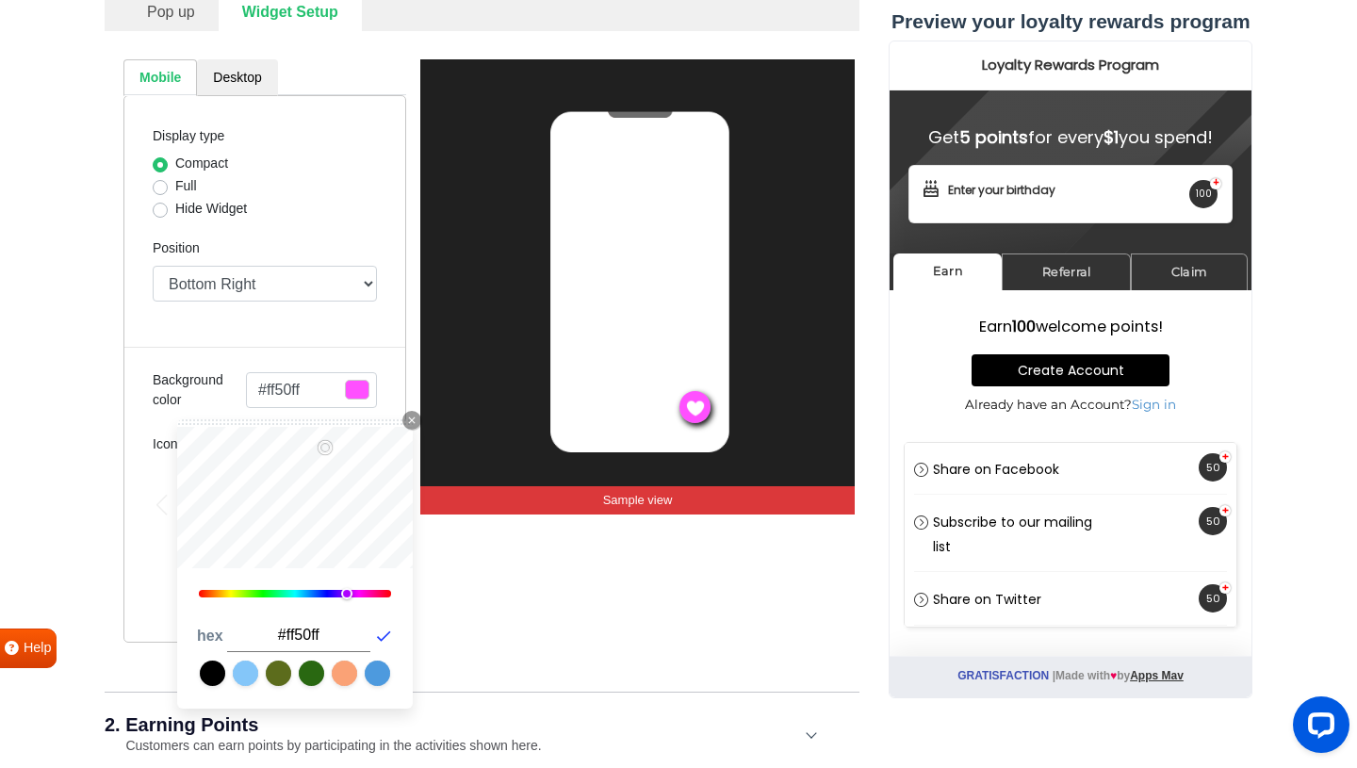
click at [393, 636] on button "Submit Icon" at bounding box center [383, 635] width 21 height 33
type input "#ff4aff"
type input "#ff4cff"
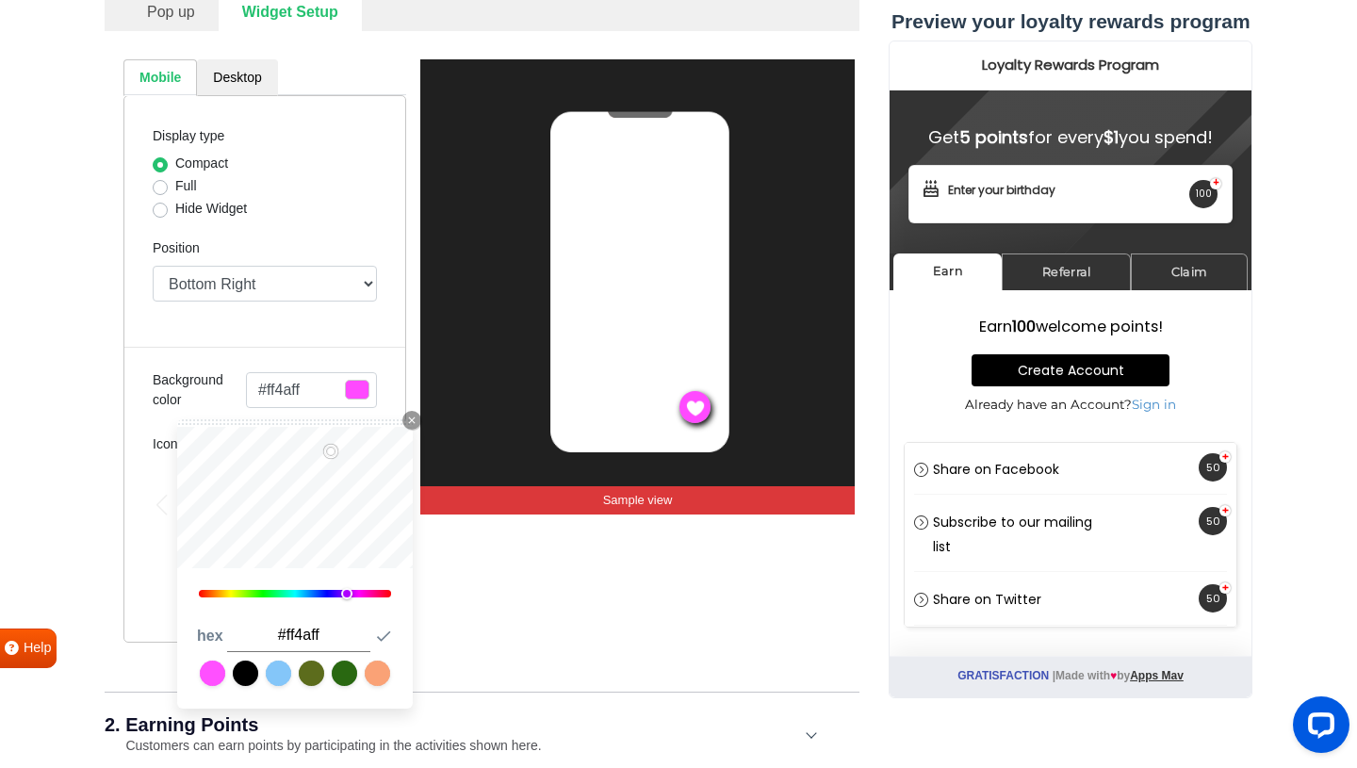
type input "#ff4cff"
type input "#ff5bff"
type input "#ff56ff"
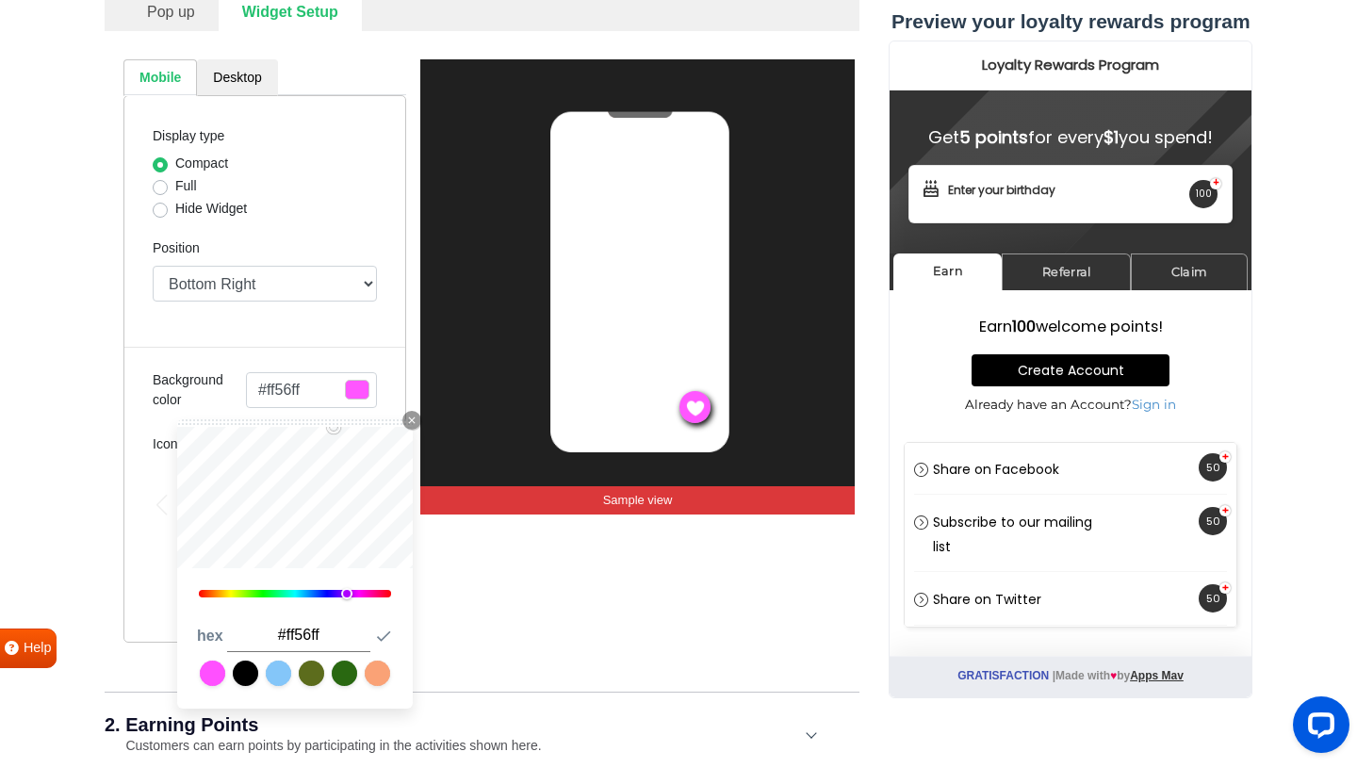
click at [334, 417] on div "Display type Compact Full Hide Widget Position Top Right Top Left Top Center Bo…" at bounding box center [264, 368] width 283 height 547
click at [354, 396] on span "button" at bounding box center [357, 390] width 24 height 20
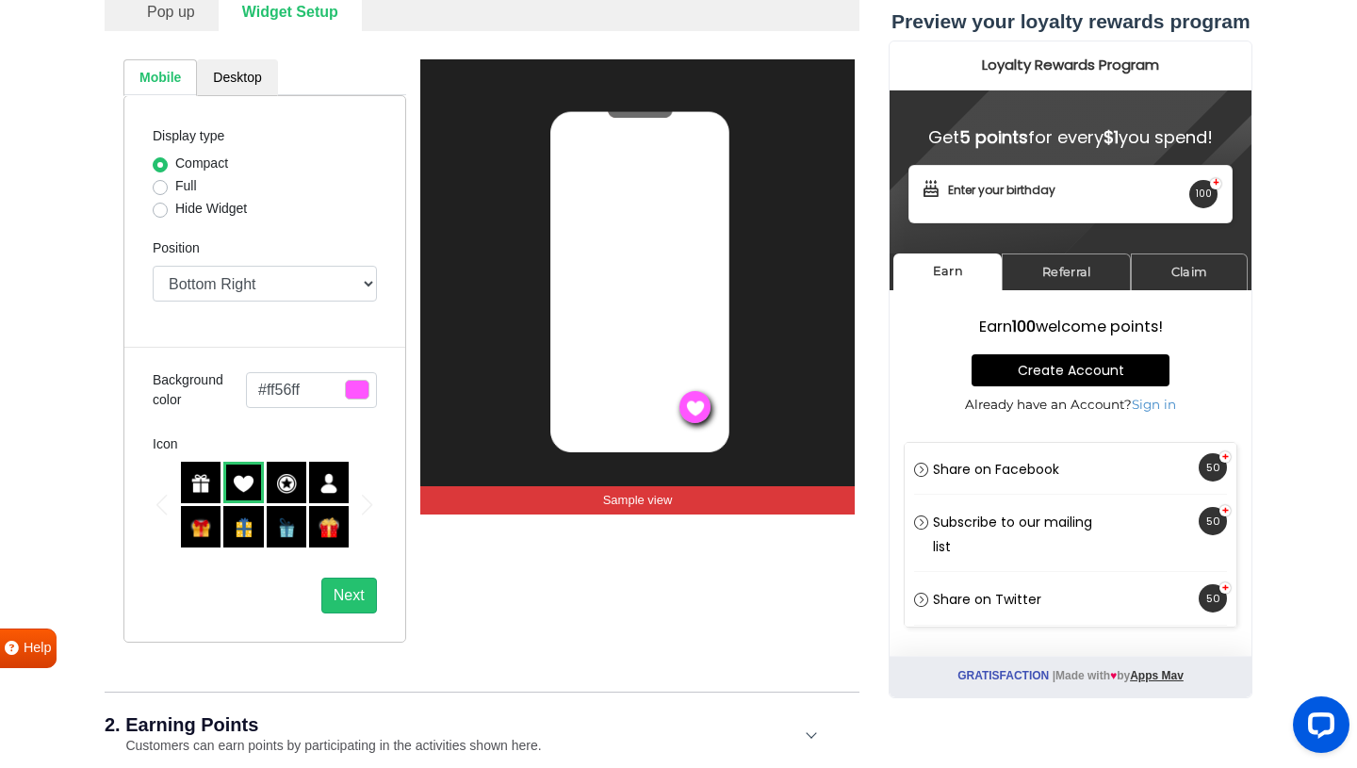
click at [356, 394] on span "button" at bounding box center [357, 390] width 24 height 20
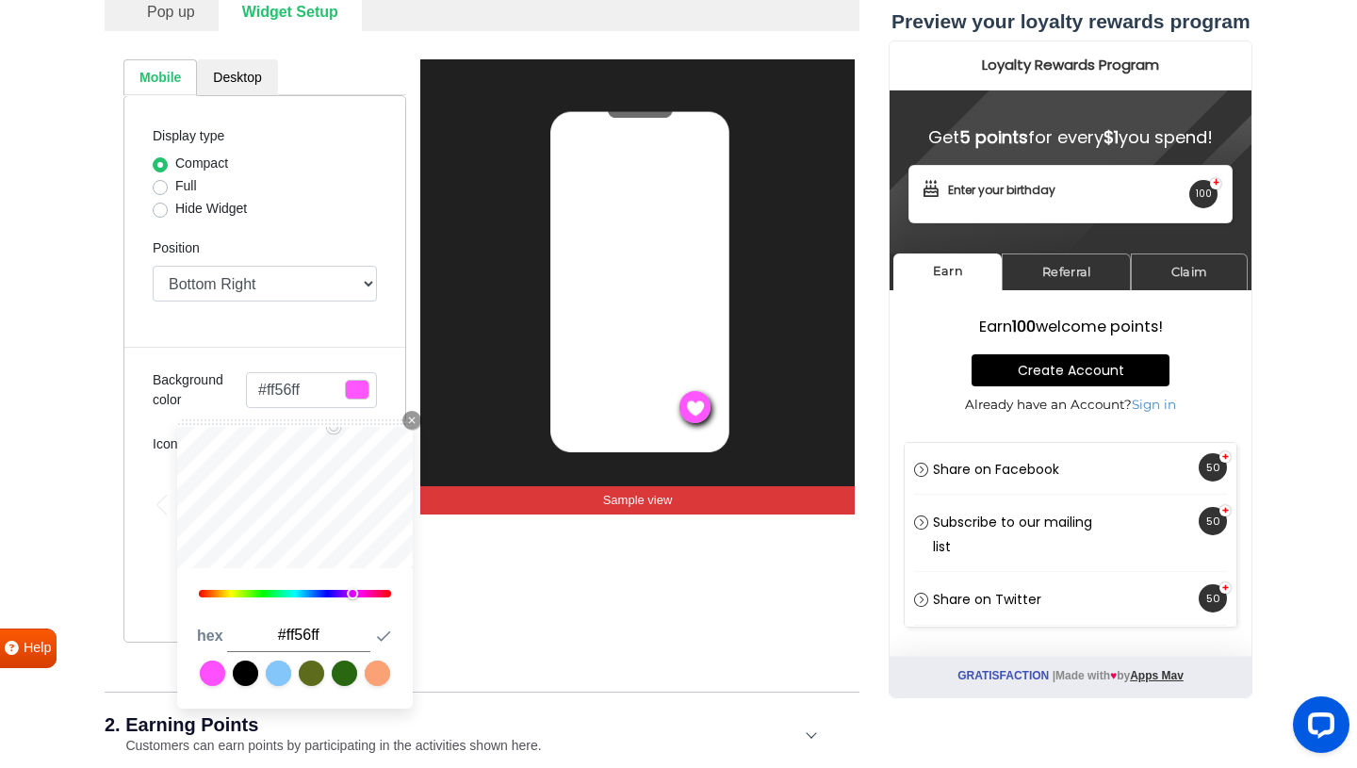
type input "#5661ff"
type input "#567dff"
type input "#569aff"
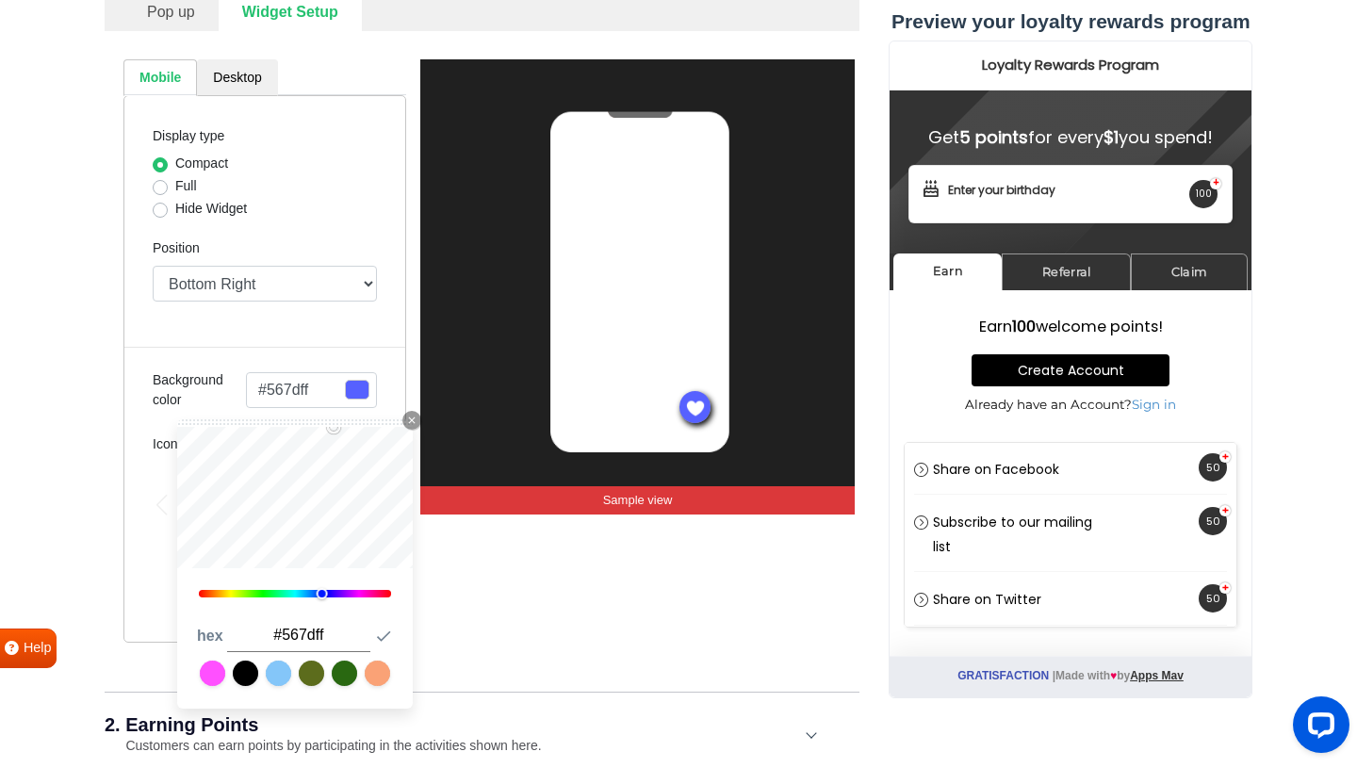
type input "#569aff"
type input "#56feff"
type input "#56ffff"
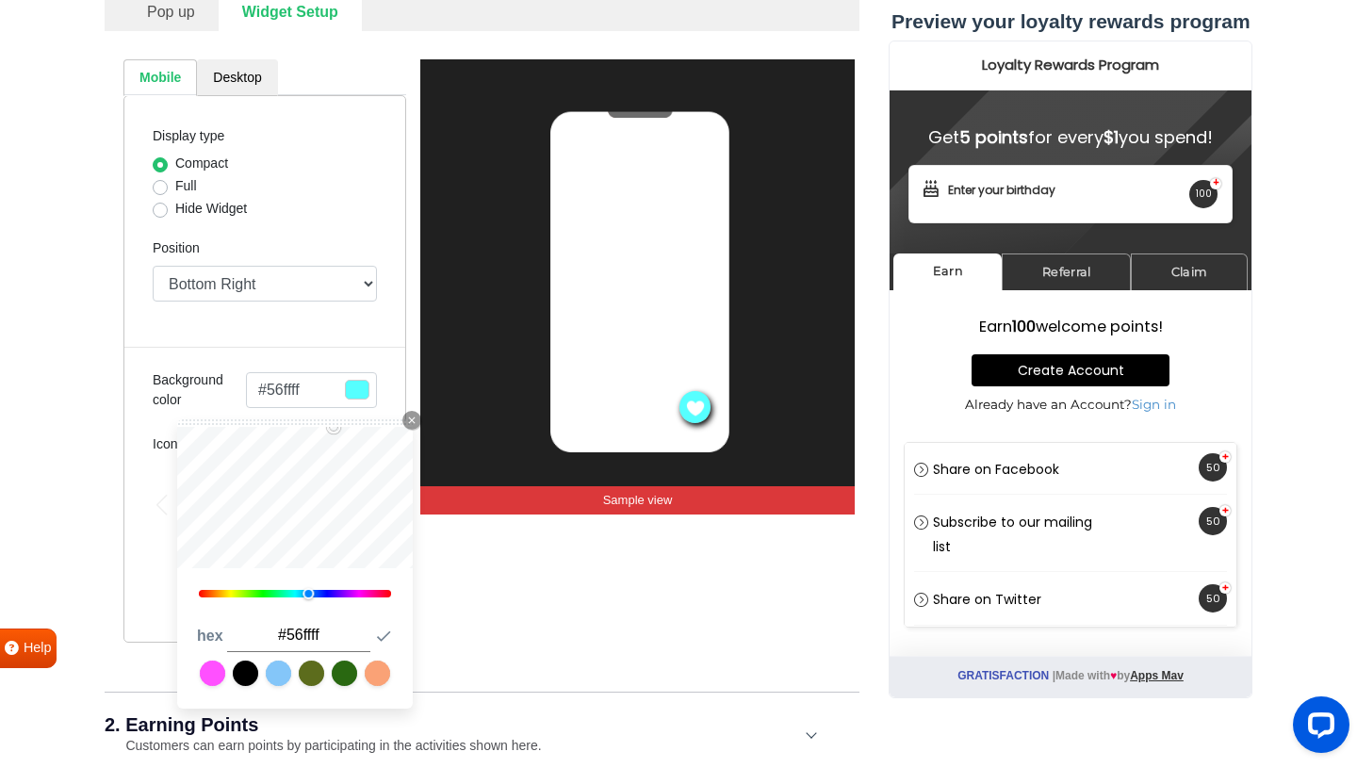
type input "#56d7ff"
type input "#56ccff"
type input "#56c1ff"
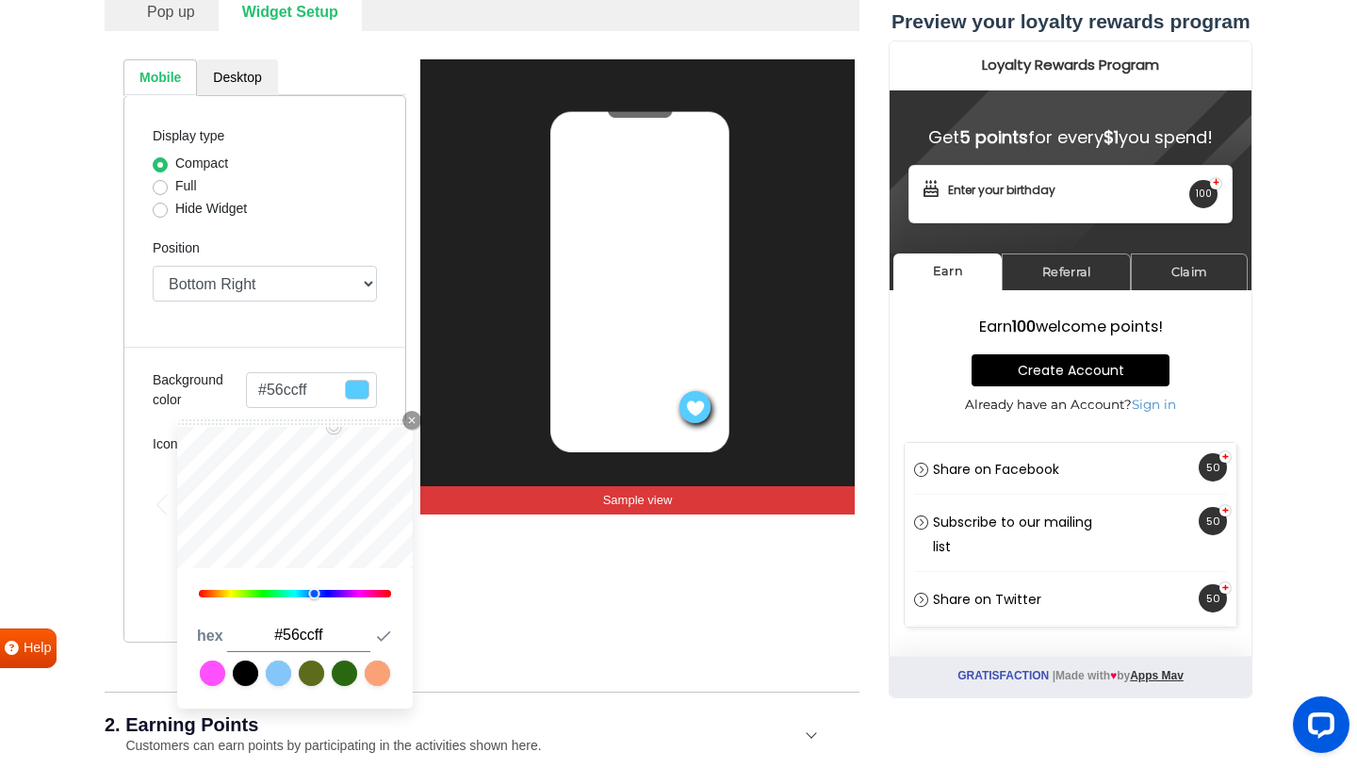
type input "#56c1ff"
type input "#56b6ff"
type input "#56b0ff"
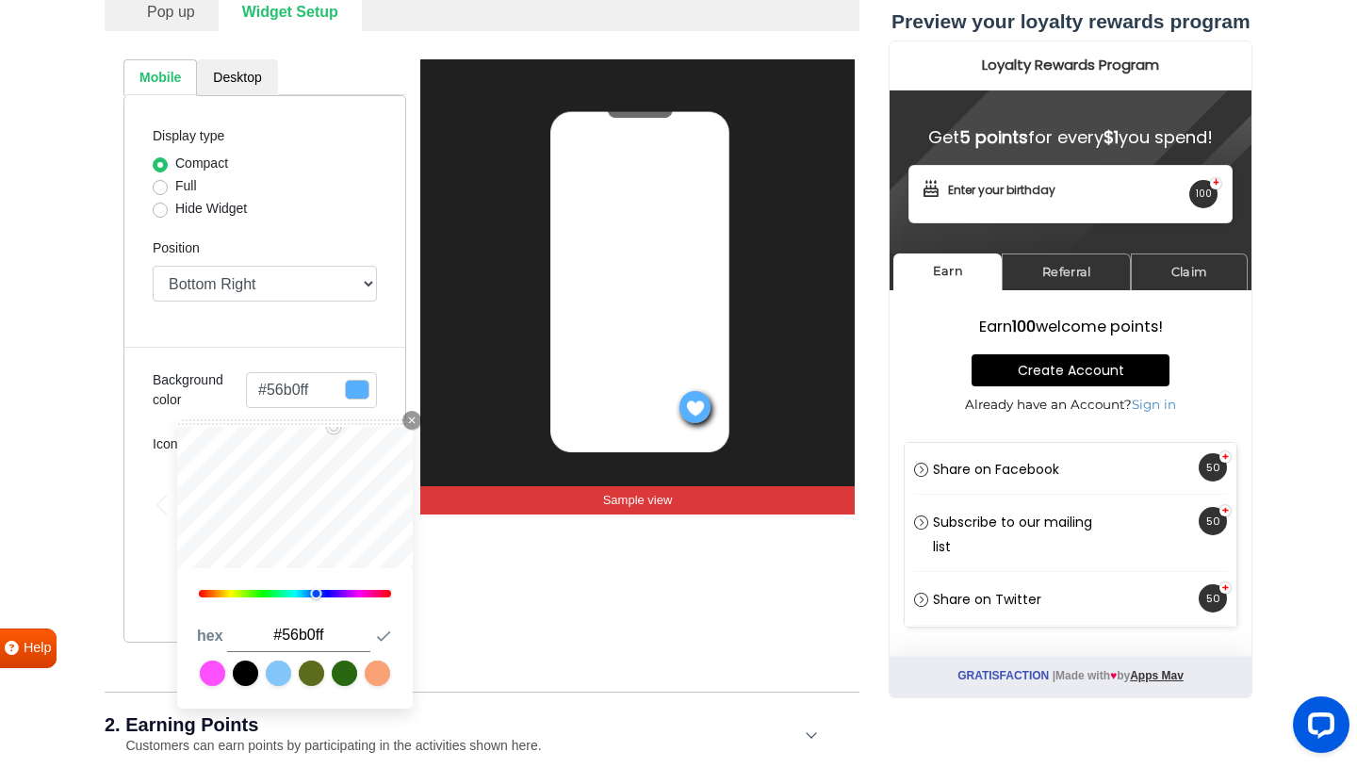
type input "#569aff"
type input "#567dff"
type input "#5672ff"
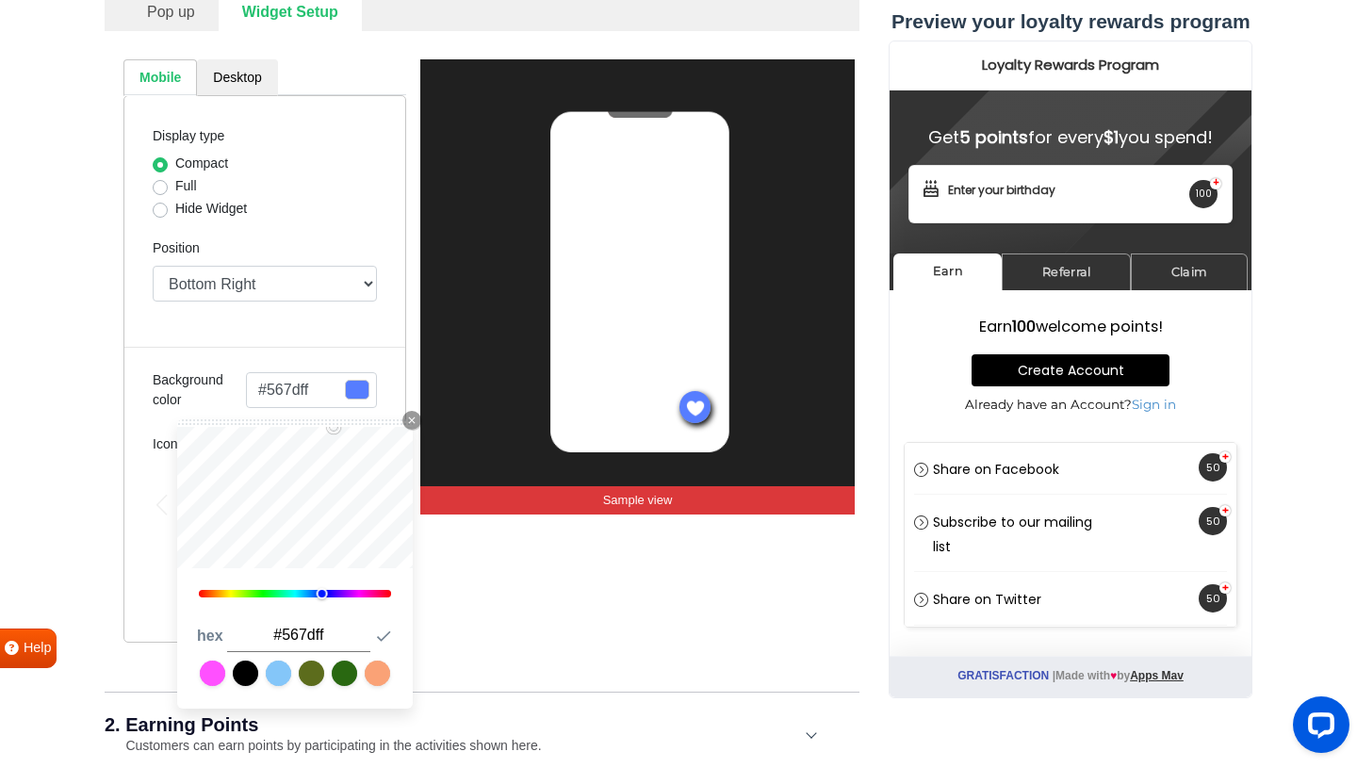
type input "#5672ff"
type input "#567dff"
type input "#56b0ff"
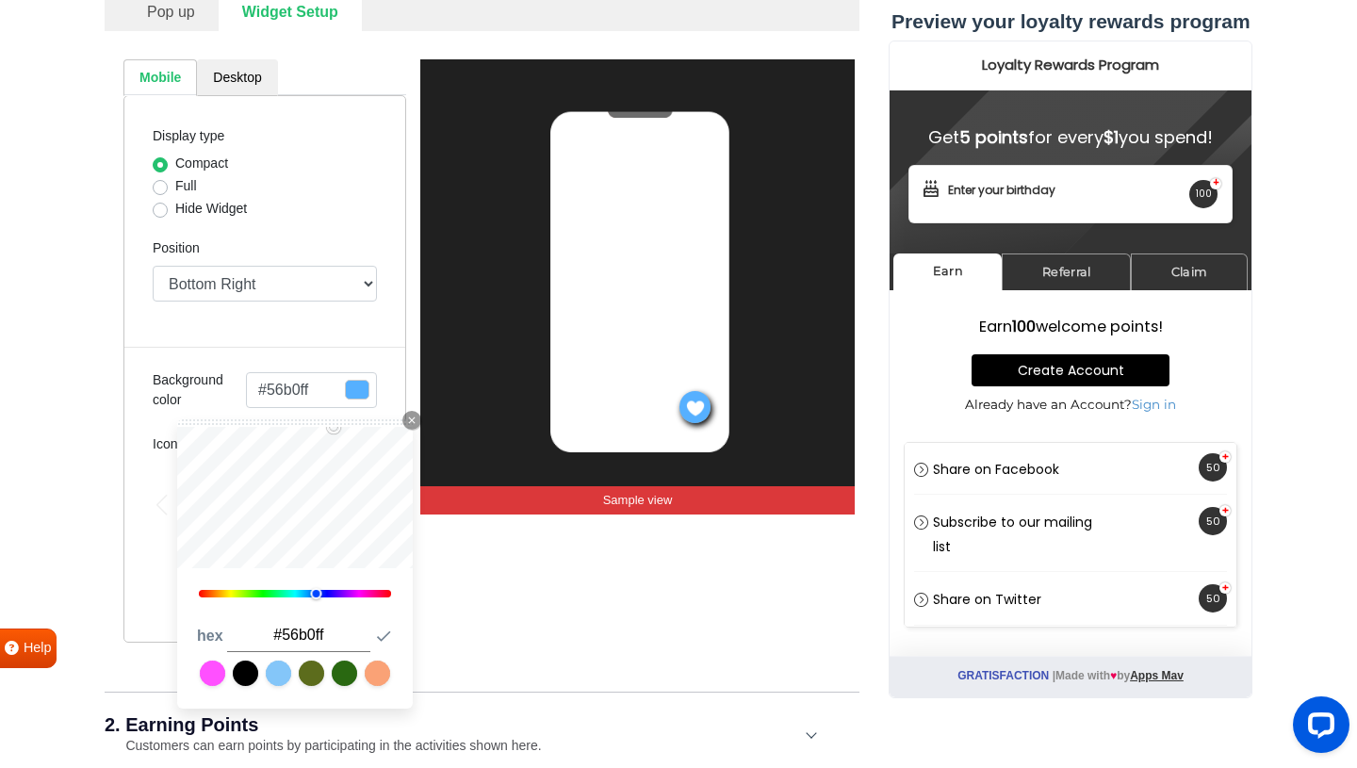
type input "#56a5ff"
drag, startPoint x: 346, startPoint y: 594, endPoint x: 319, endPoint y: 593, distance: 26.4
click at [319, 593] on div at bounding box center [317, 593] width 11 height 11
click at [250, 680] on link at bounding box center [245, 672] width 25 height 25
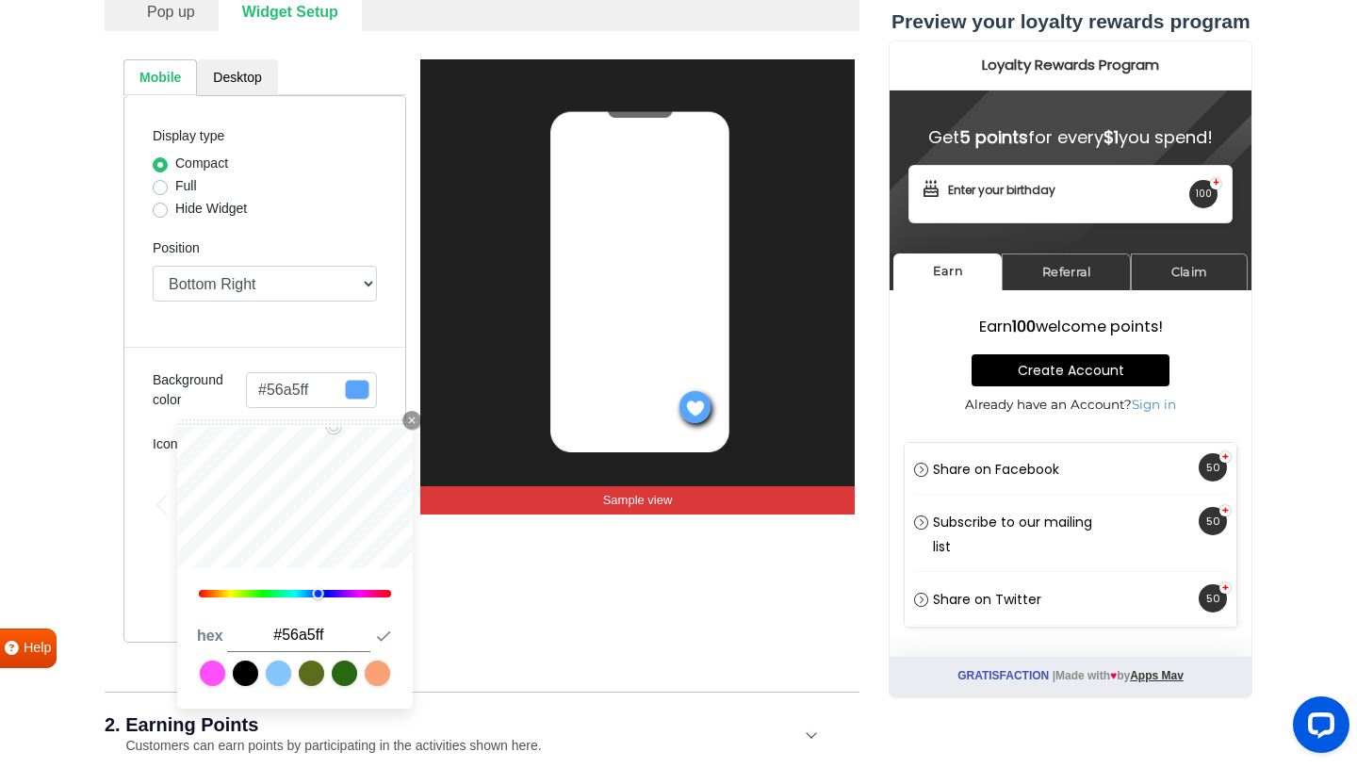
type input "#000000"
click at [393, 367] on div "Display type Compact Full Hide Widget Position Top Right Top Left Top Center Bo…" at bounding box center [264, 368] width 283 height 547
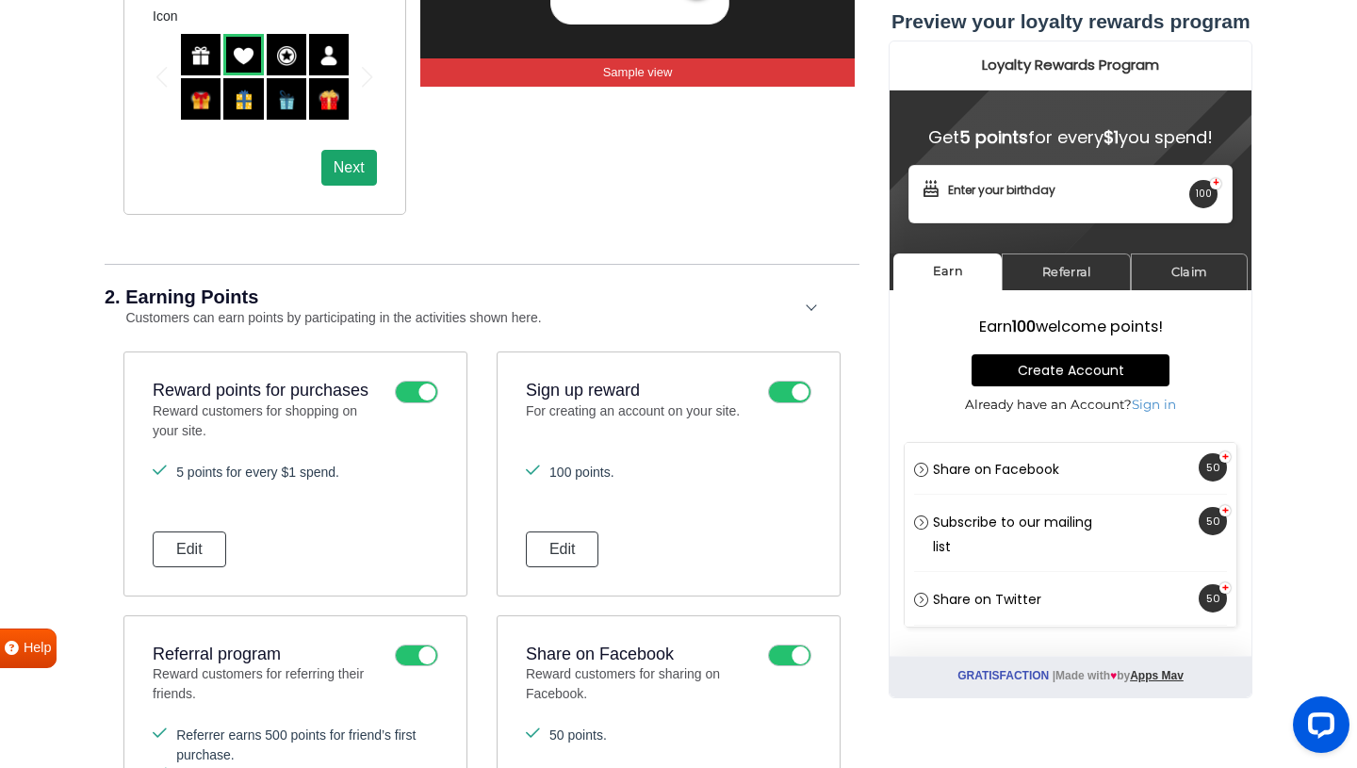
scroll to position [790, 0]
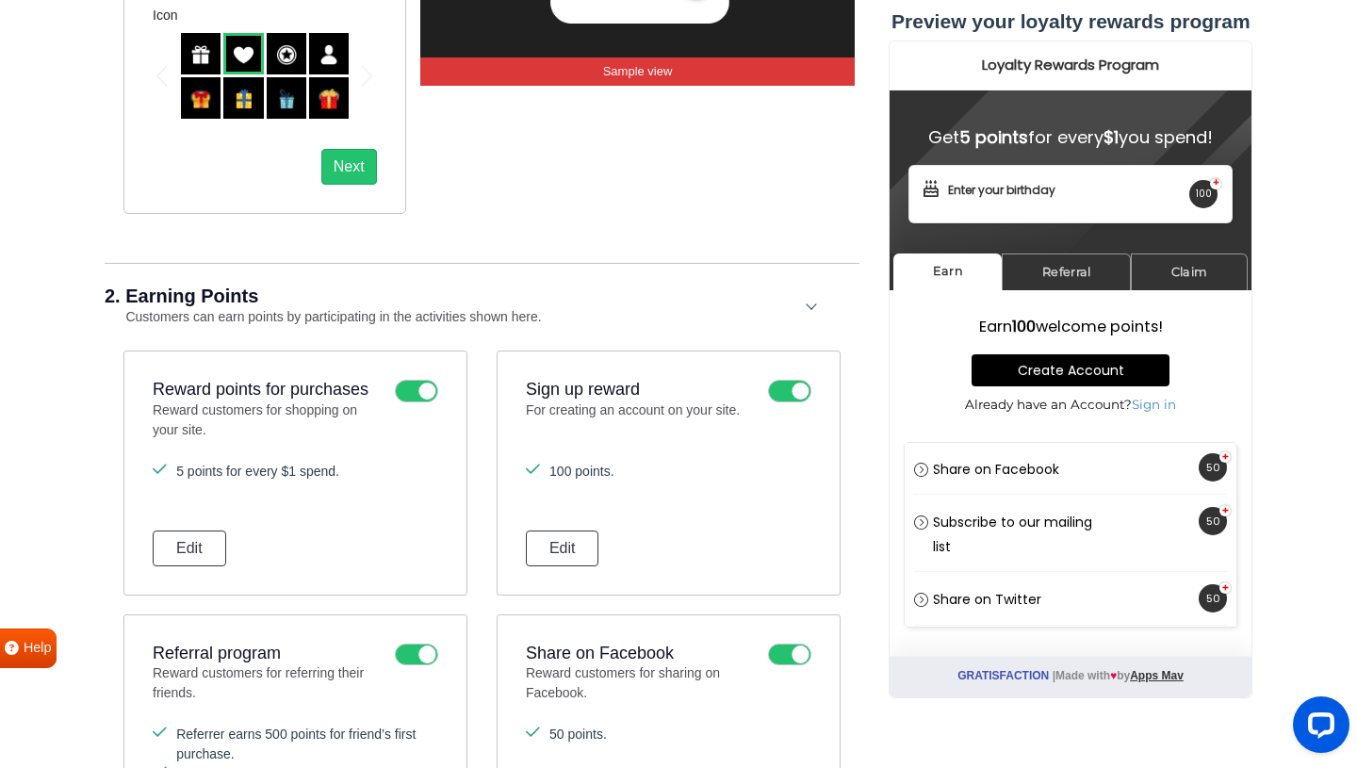
click at [769, 397] on icon at bounding box center [789, 391] width 43 height 23
click at [0, 0] on input "checkbox" at bounding box center [0, 0] width 0 height 0
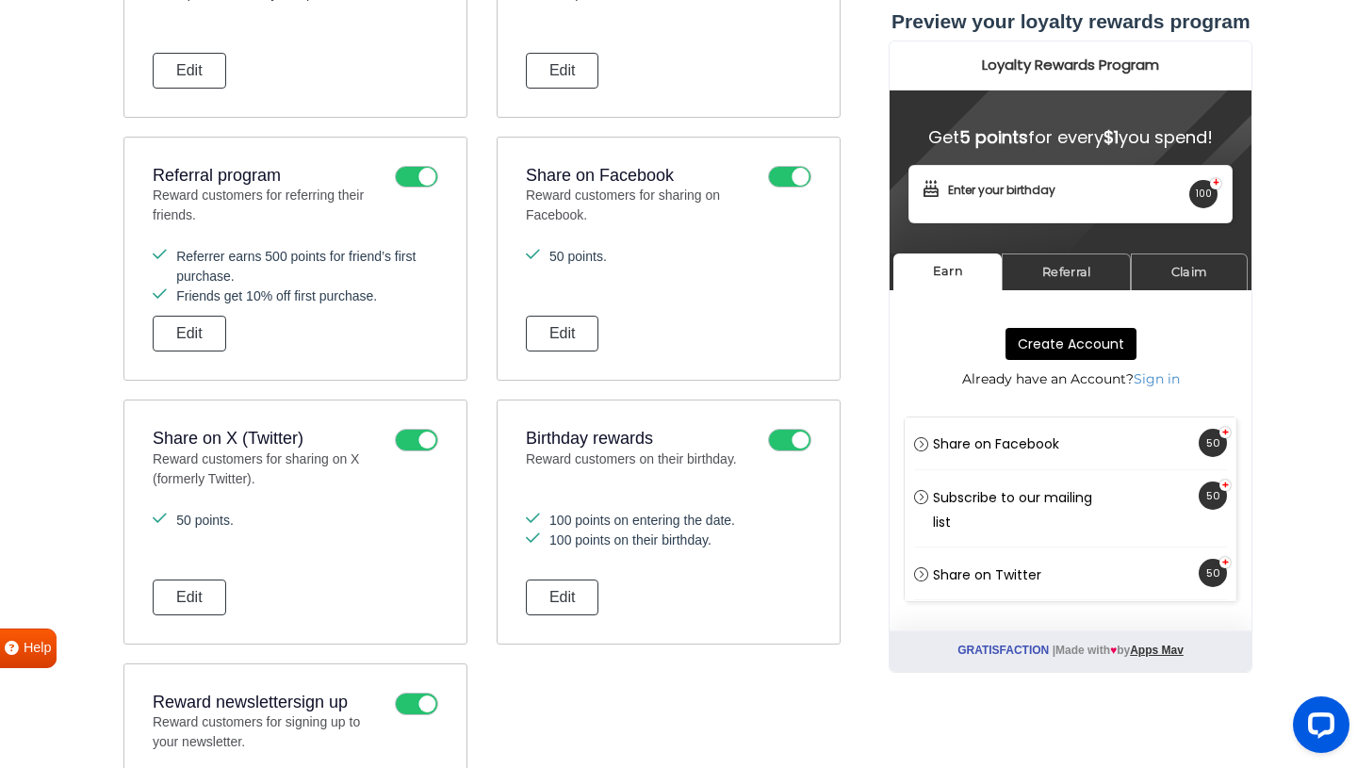
scroll to position [1281, 0]
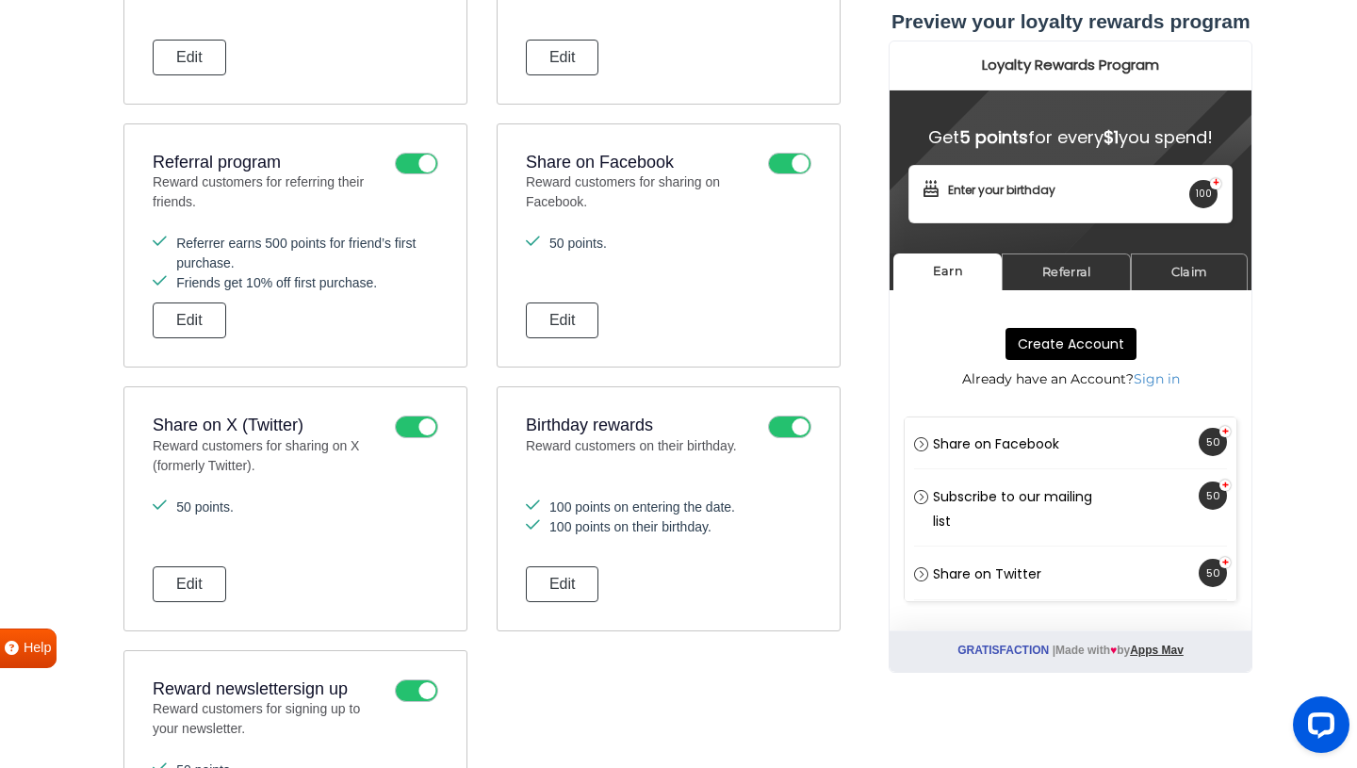
click at [437, 424] on icon at bounding box center [416, 426] width 43 height 23
click at [0, 0] on input "checkbox" at bounding box center [0, 0] width 0 height 0
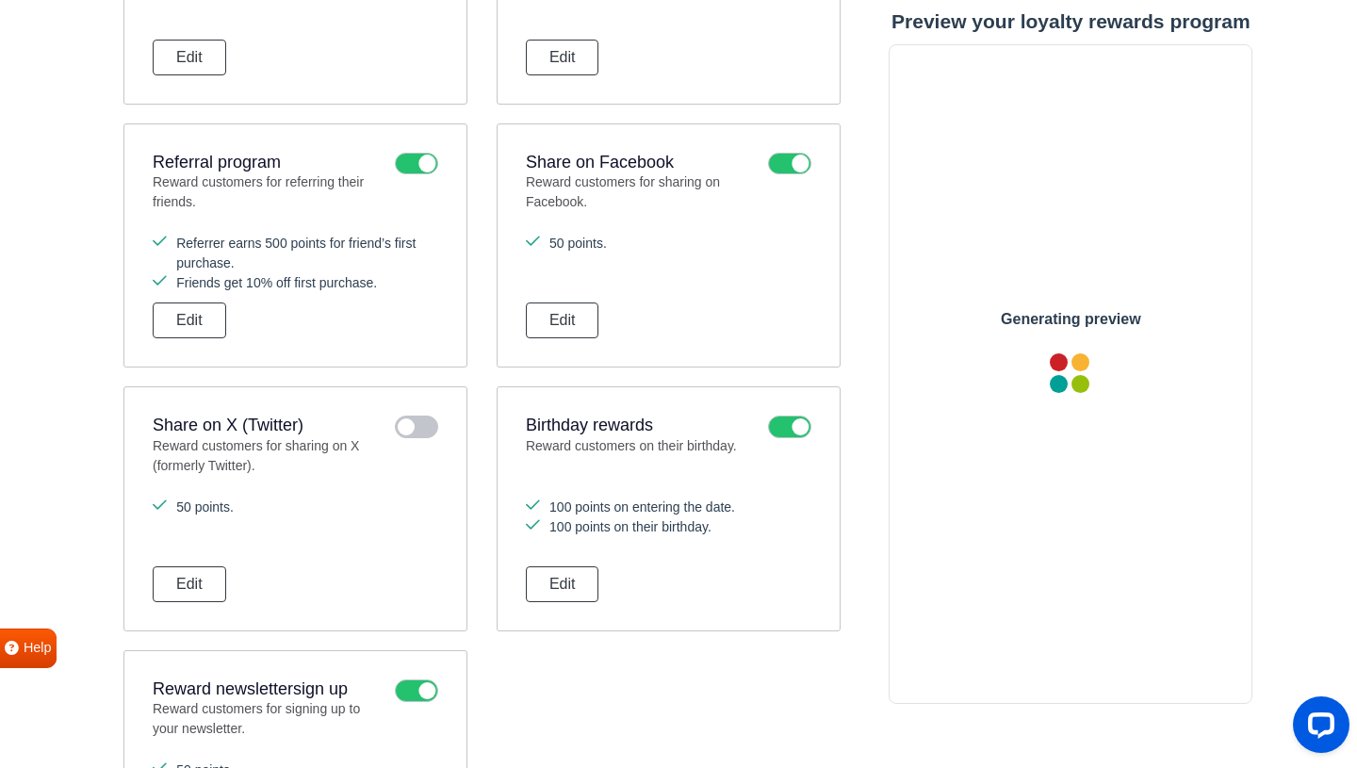
scroll to position [0, 0]
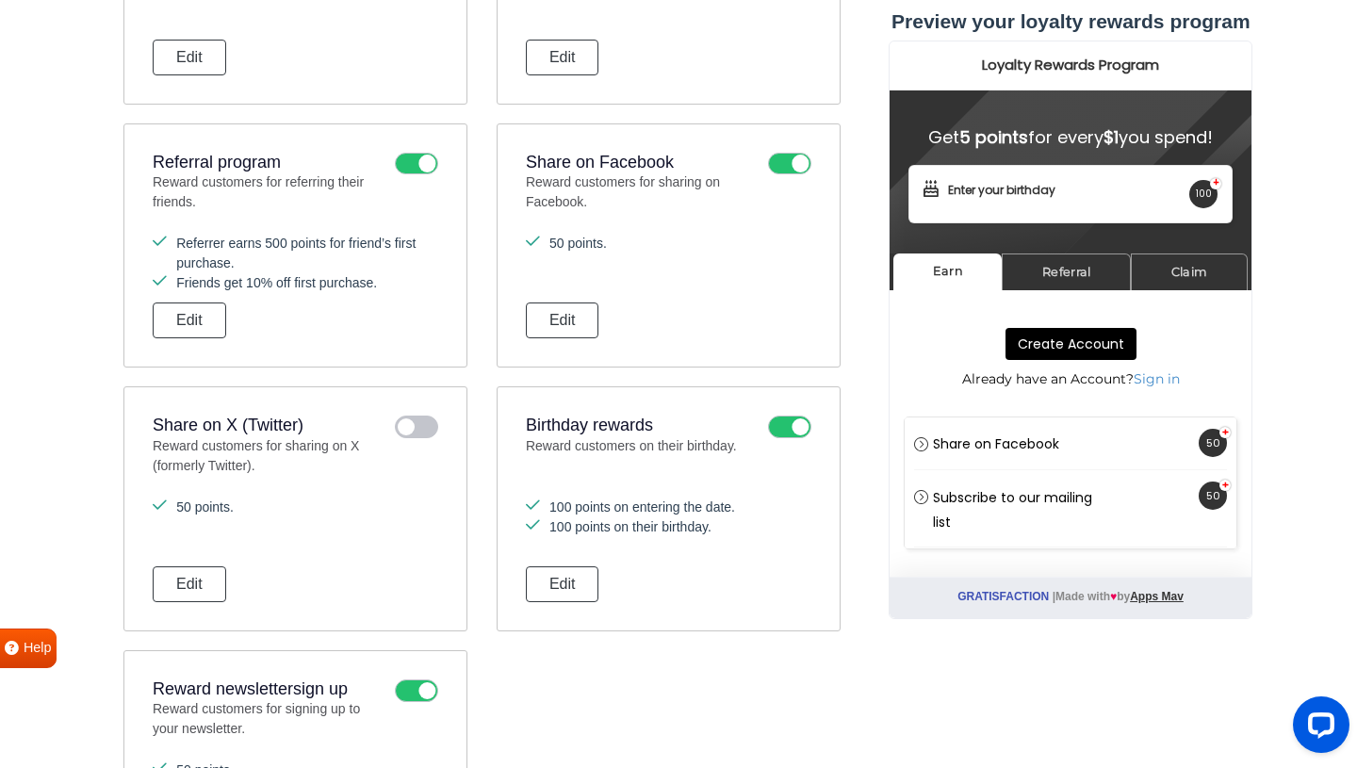
click at [414, 421] on icon at bounding box center [416, 426] width 43 height 23
click at [0, 0] on input "checkbox" at bounding box center [0, 0] width 0 height 0
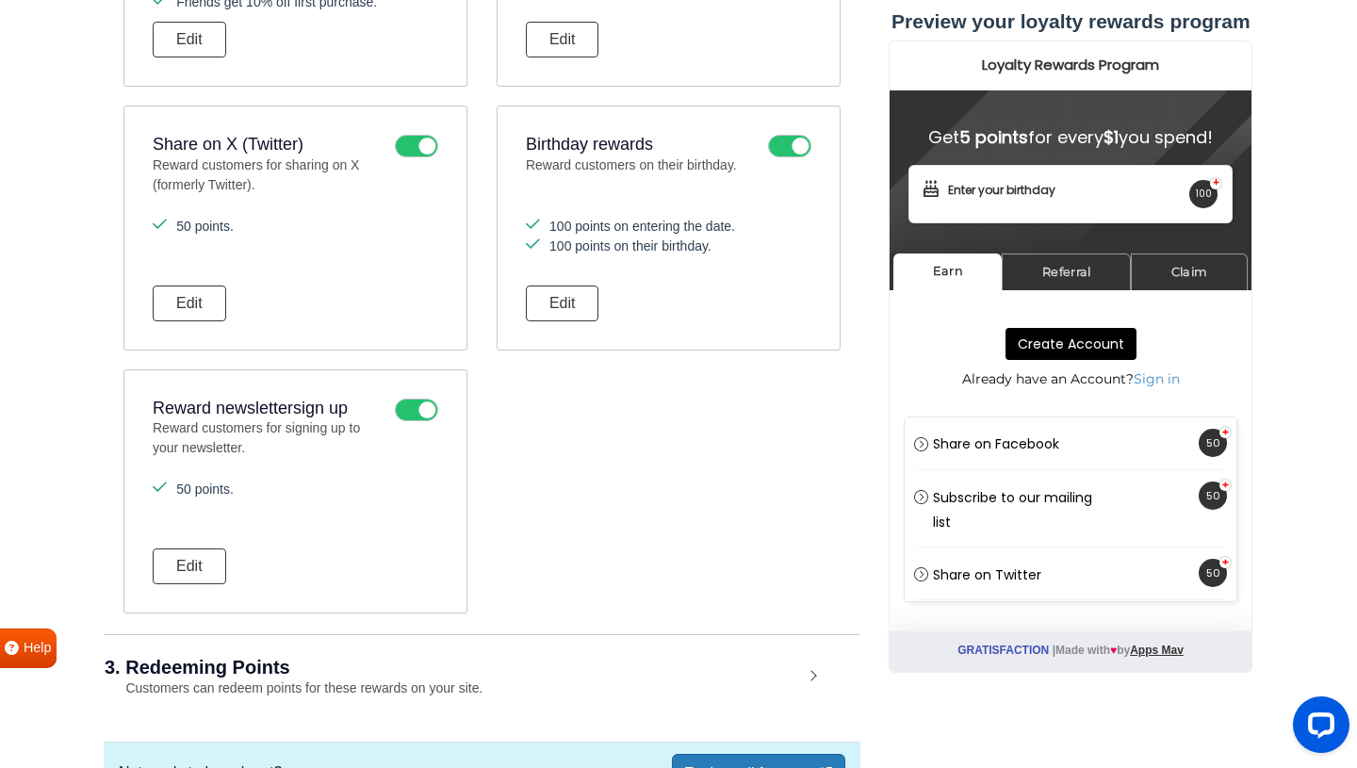
scroll to position [1746, 0]
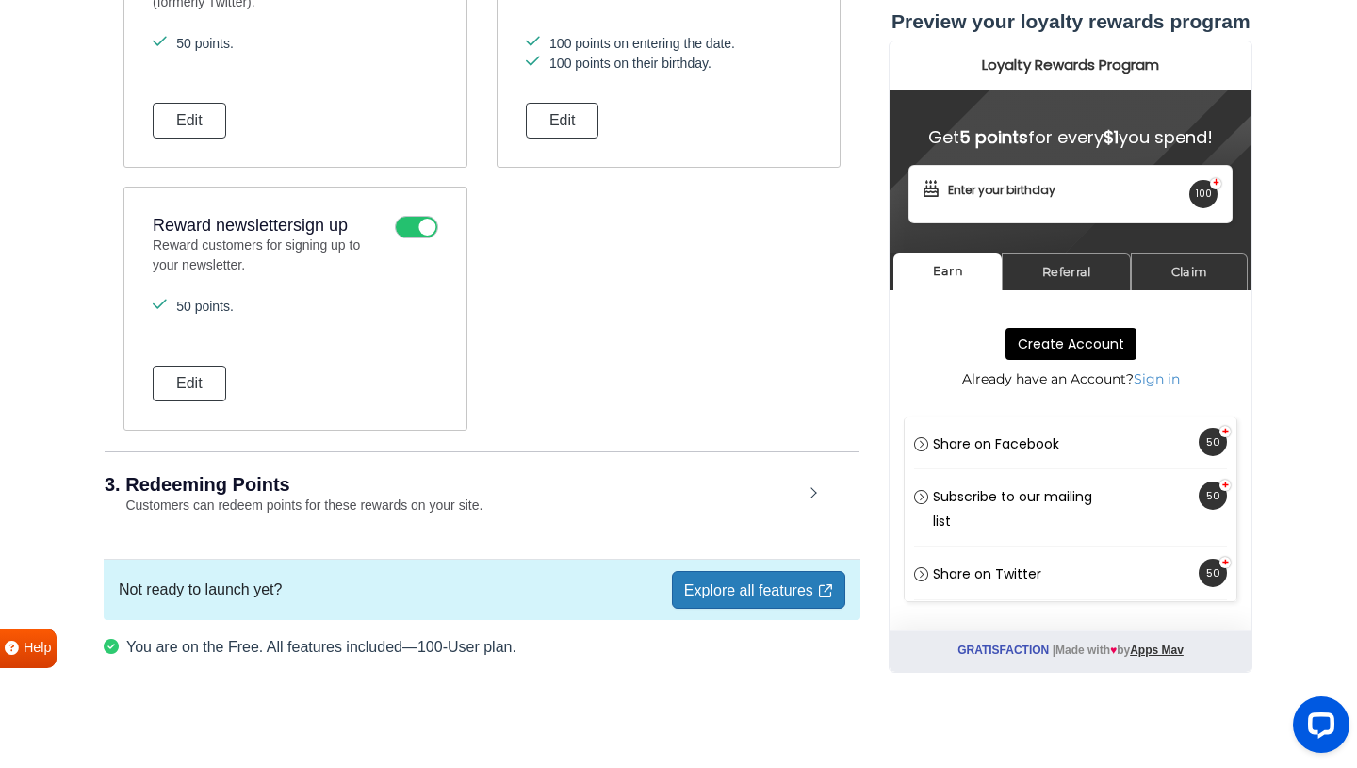
click at [587, 488] on h2 "3. Redeeming Points" at bounding box center [454, 484] width 698 height 19
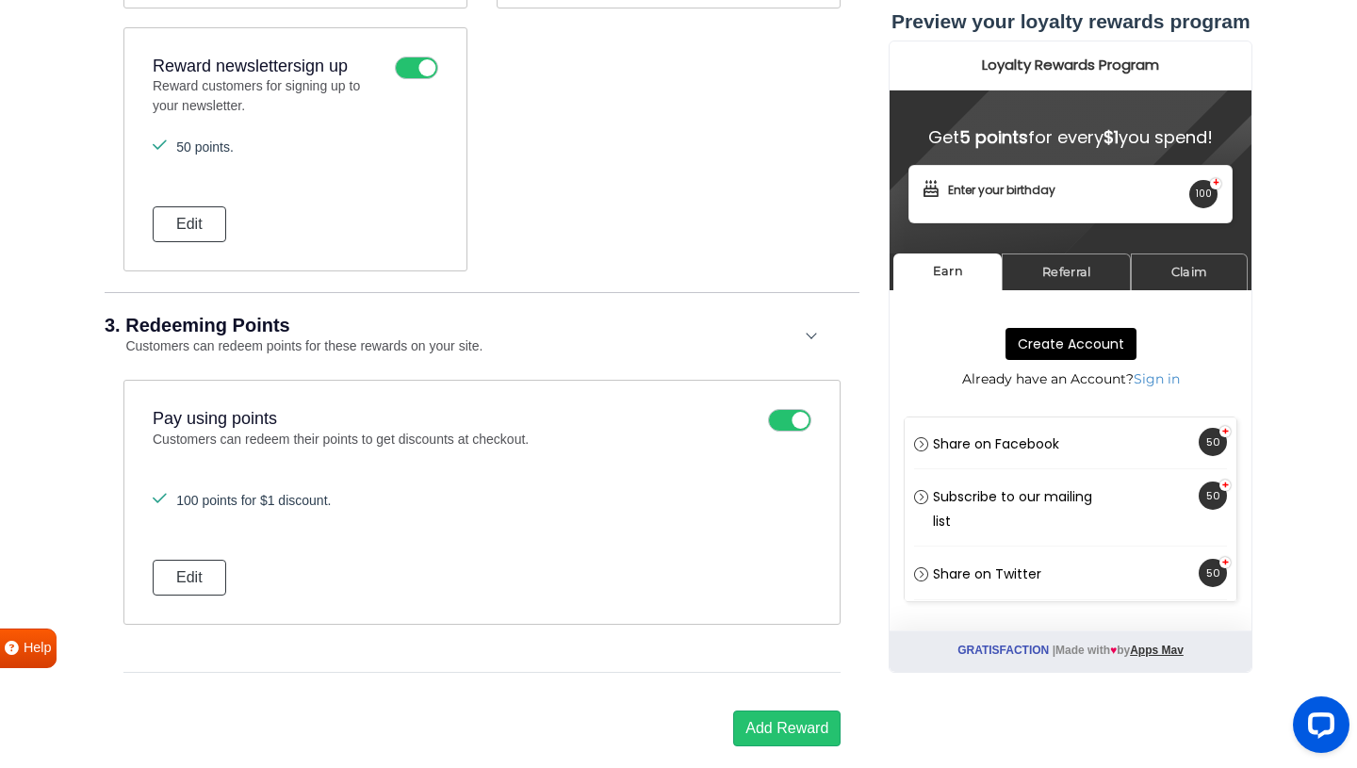
scroll to position [1996, 0]
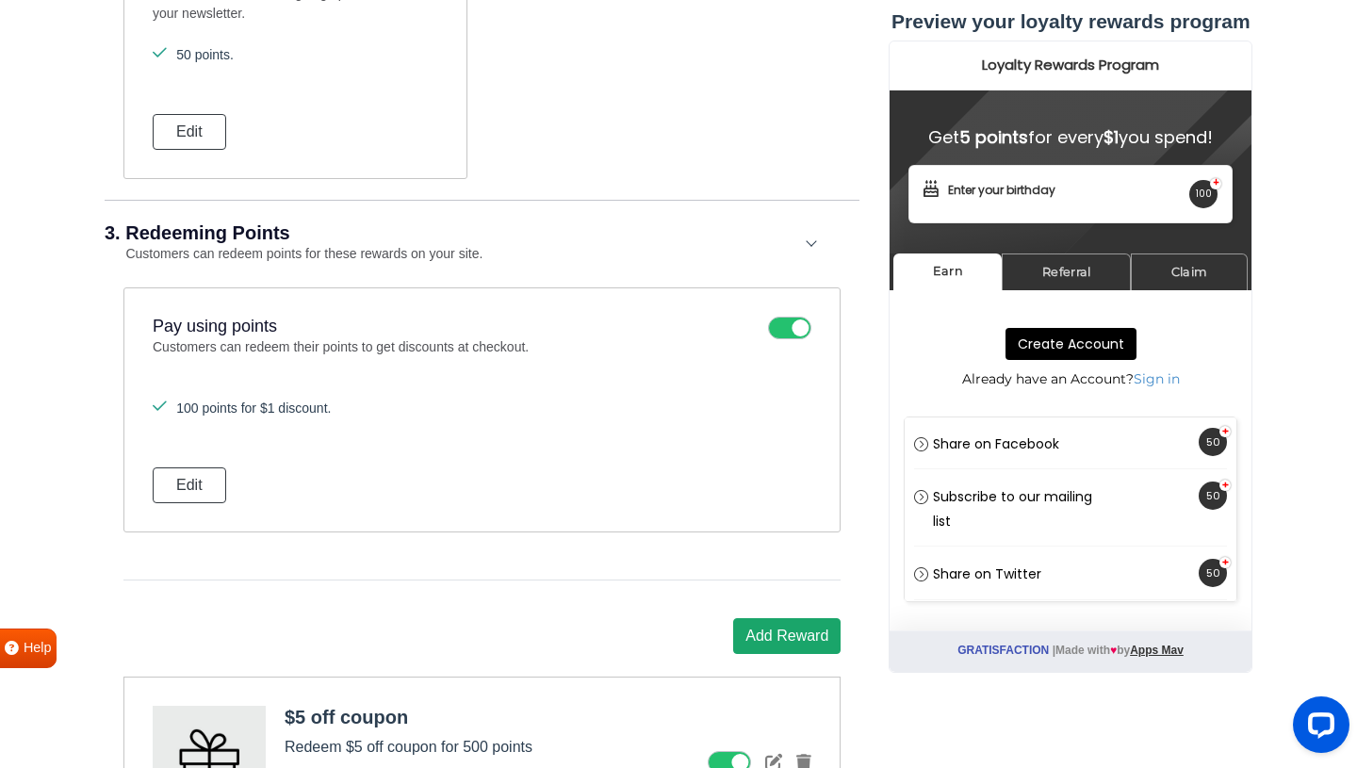
click at [771, 639] on button "Add Reward" at bounding box center [786, 636] width 107 height 36
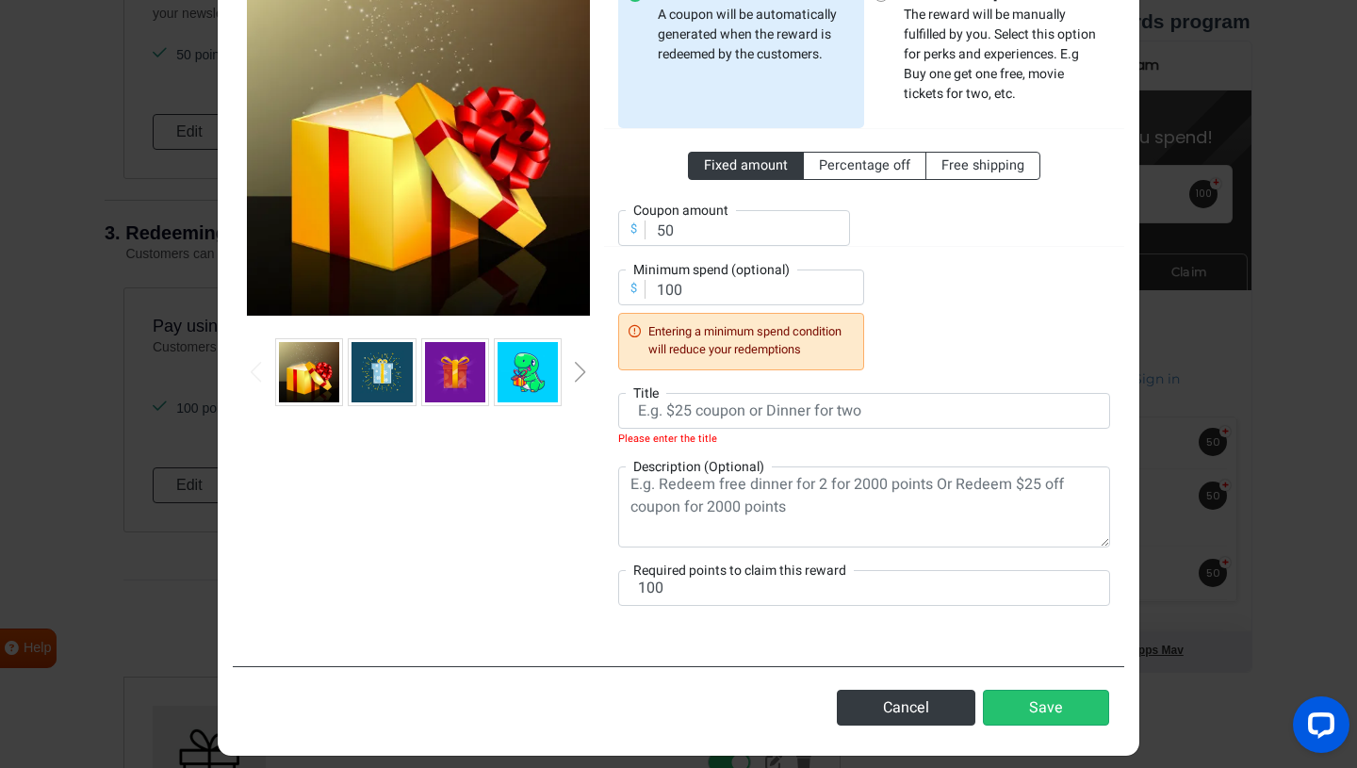
scroll to position [182, 0]
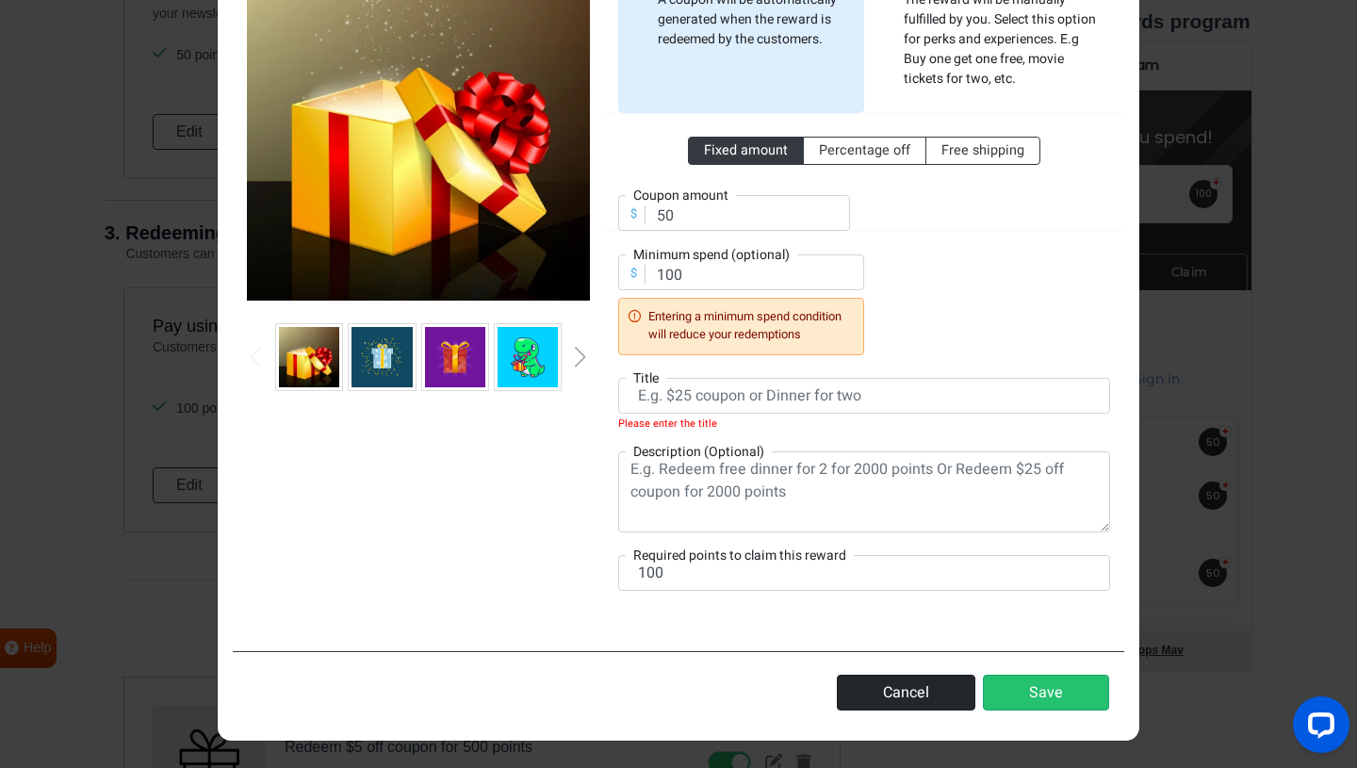
click at [896, 704] on button "Cancel" at bounding box center [906, 693] width 138 height 36
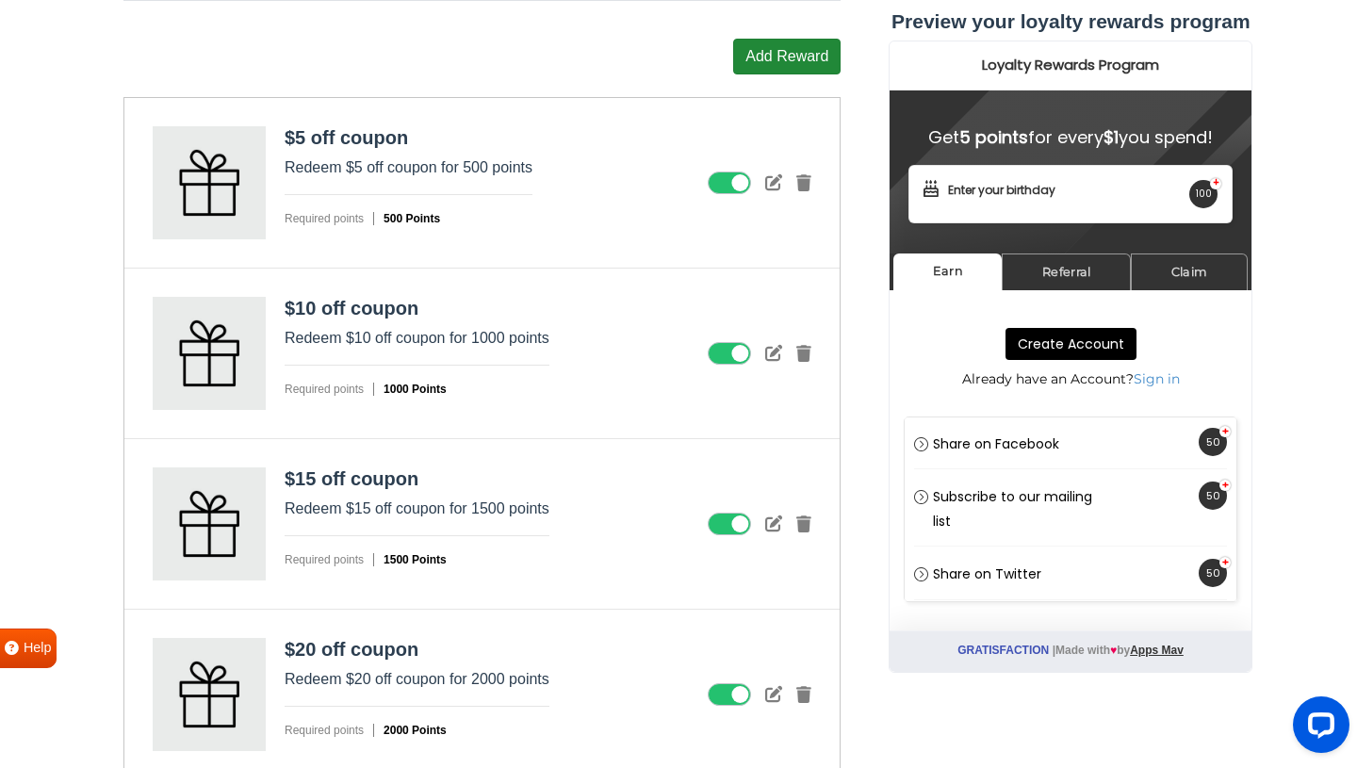
scroll to position [2838, 0]
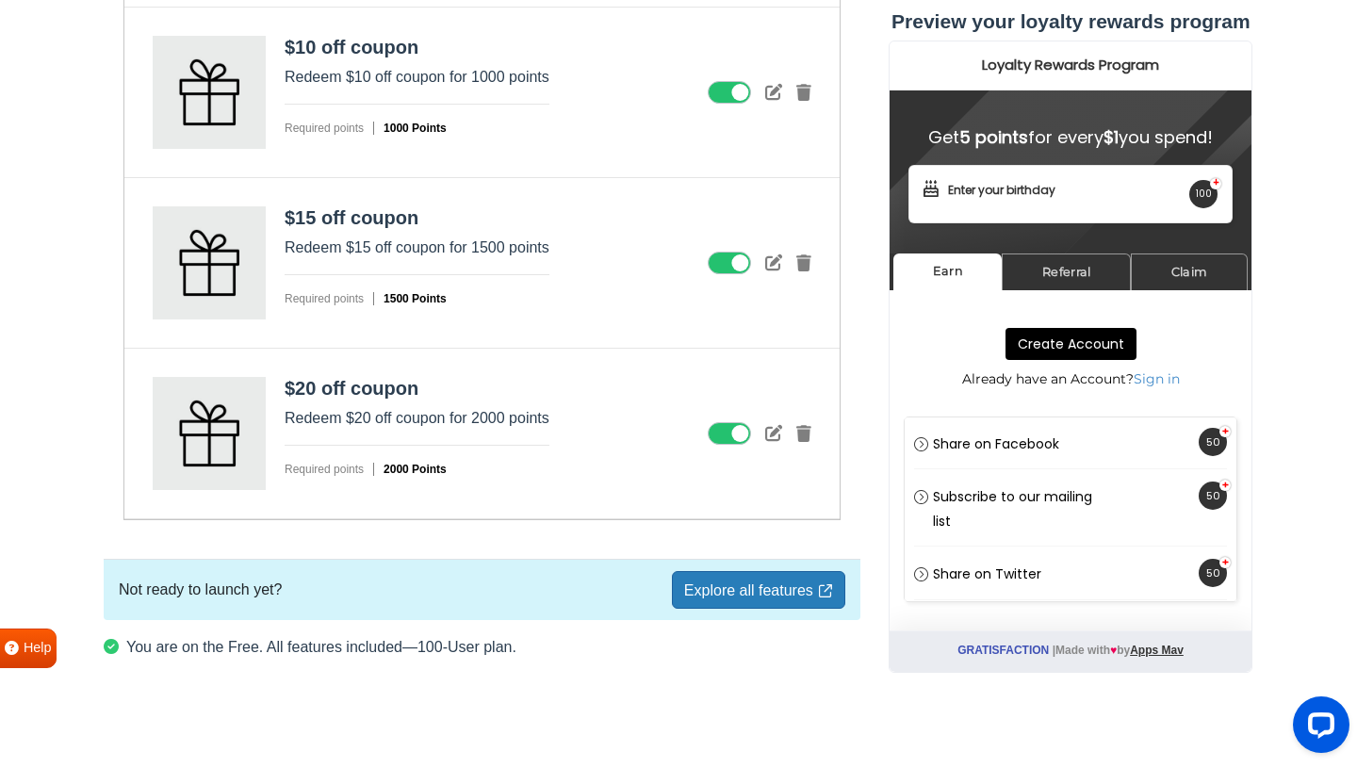
click at [742, 594] on link "Explore all features" at bounding box center [758, 590] width 173 height 38
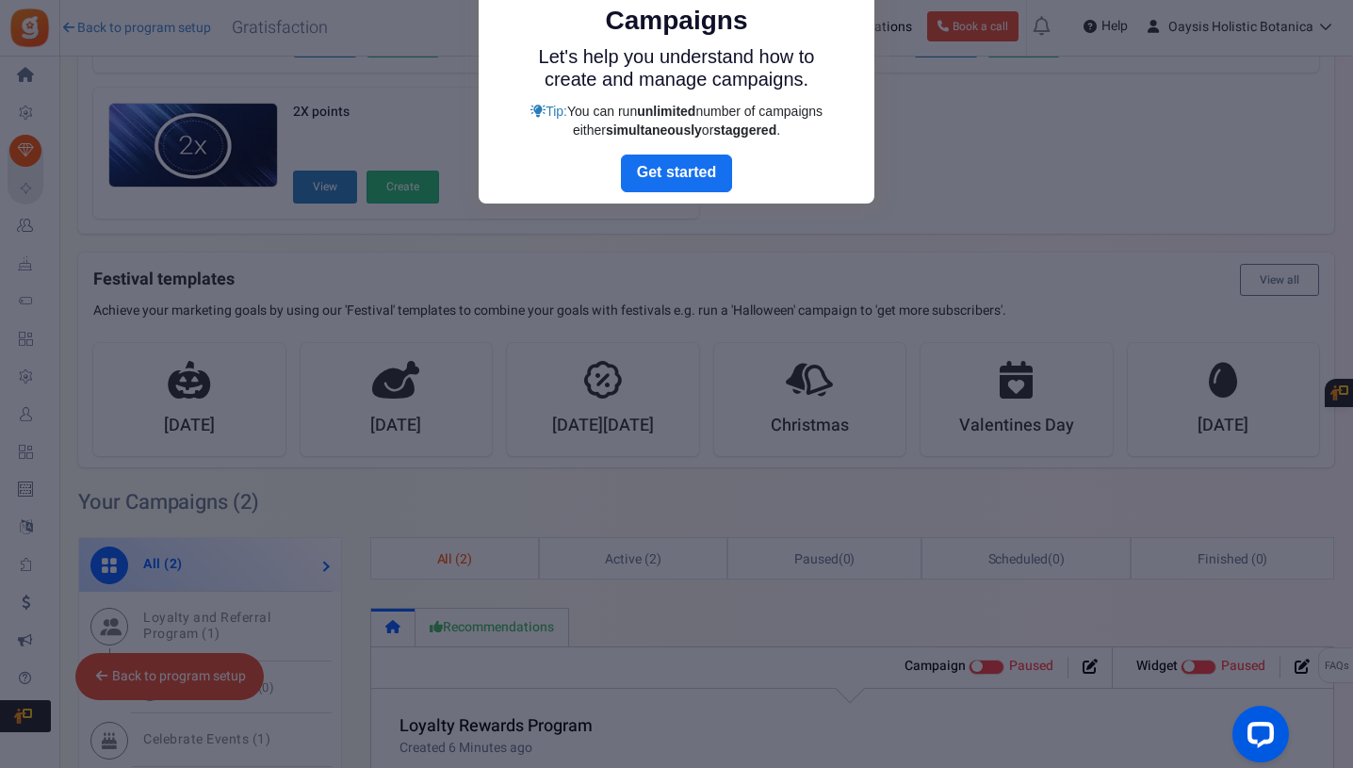
click at [700, 222] on div at bounding box center [676, 384] width 1353 height 768
click at [694, 176] on link "Next" at bounding box center [676, 174] width 111 height 38
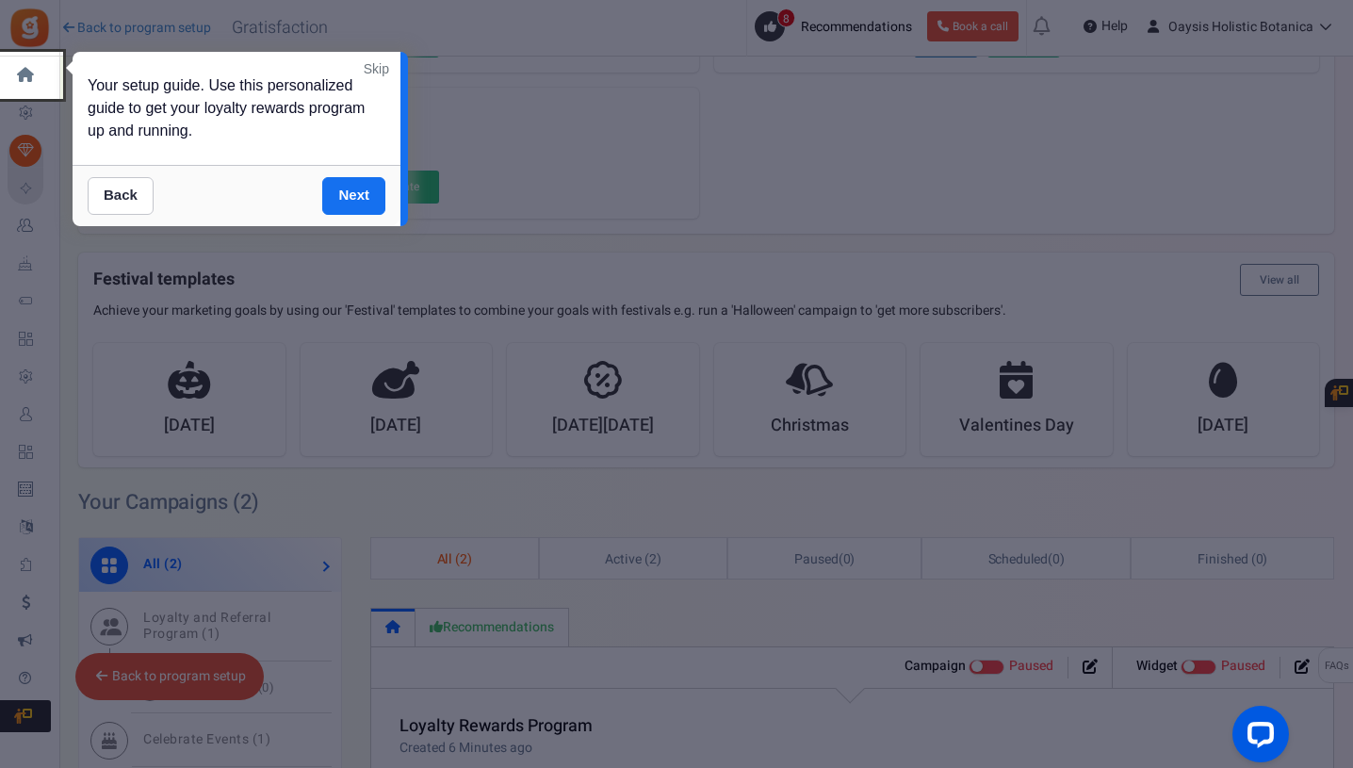
click at [553, 243] on div at bounding box center [676, 384] width 1353 height 768
click at [371, 64] on link "Skip" at bounding box center [376, 68] width 25 height 19
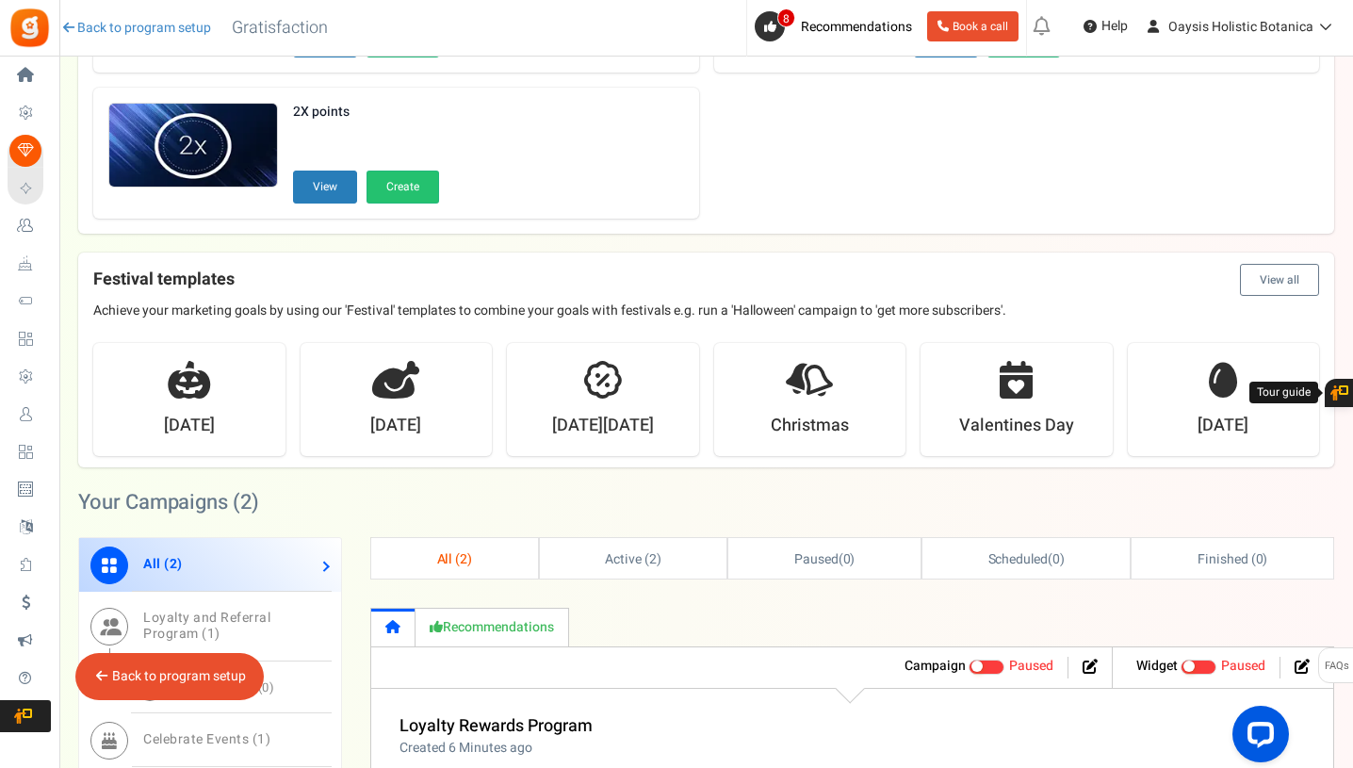
click at [161, 47] on div "Back to Home Back to program setup Gratisfaction" at bounding box center [203, 28] width 292 height 57
click at [133, 24] on link "Back to program setup" at bounding box center [135, 28] width 151 height 19
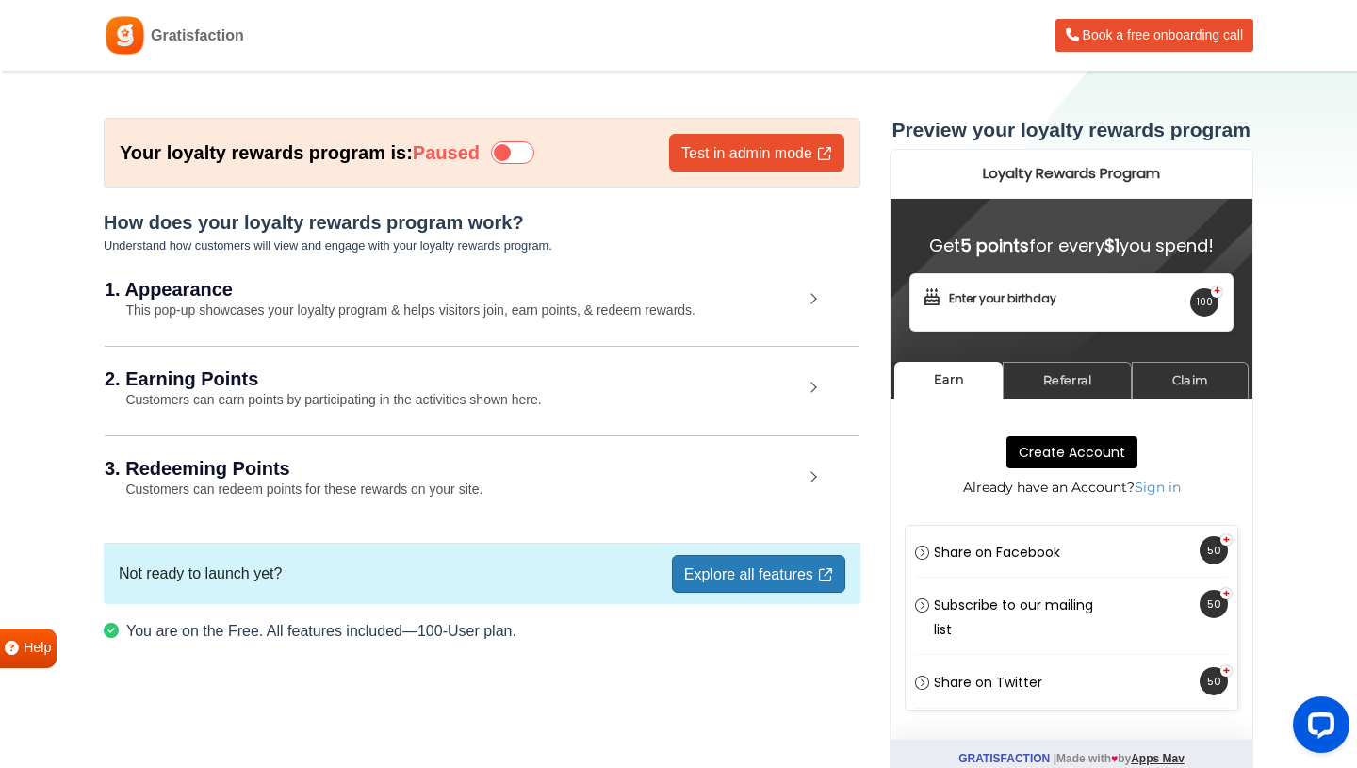
click at [498, 159] on icon at bounding box center [512, 152] width 43 height 23
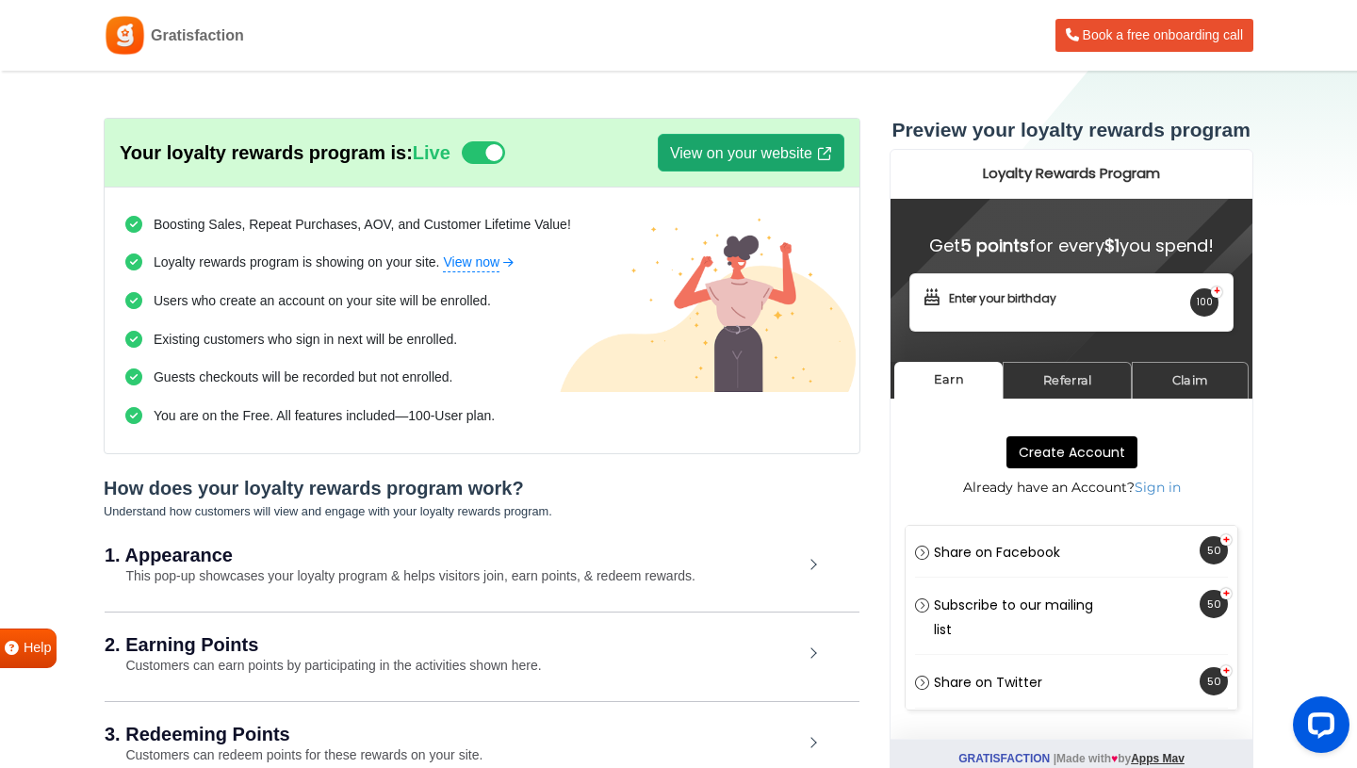
click at [698, 140] on link "View on your website" at bounding box center [751, 153] width 187 height 38
